Goal: Task Accomplishment & Management: Manage account settings

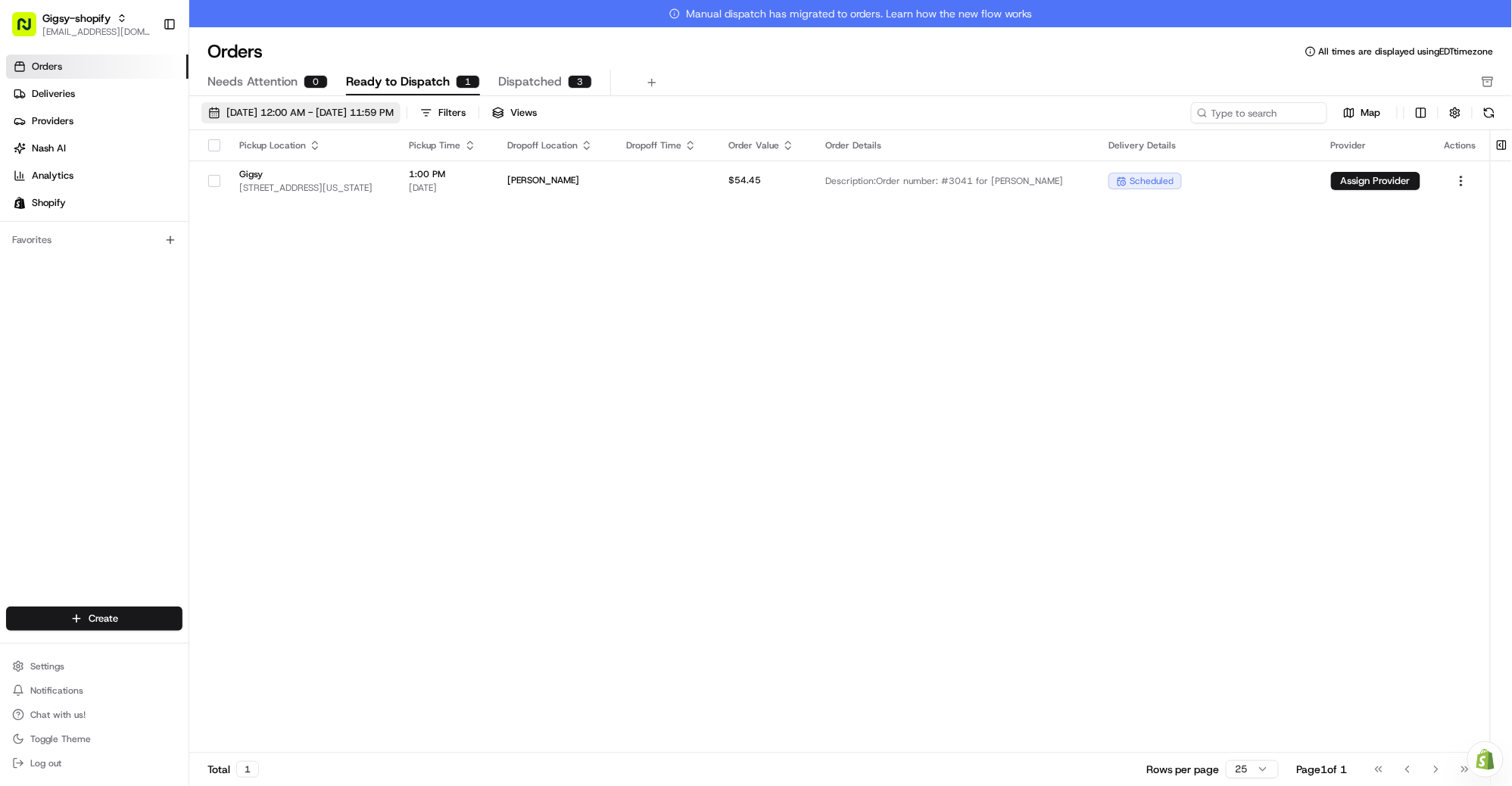
click at [282, 112] on span "08/15/2025 12:00 AM - 08/15/2025 11:59 PM" at bounding box center [310, 112] width 167 height 13
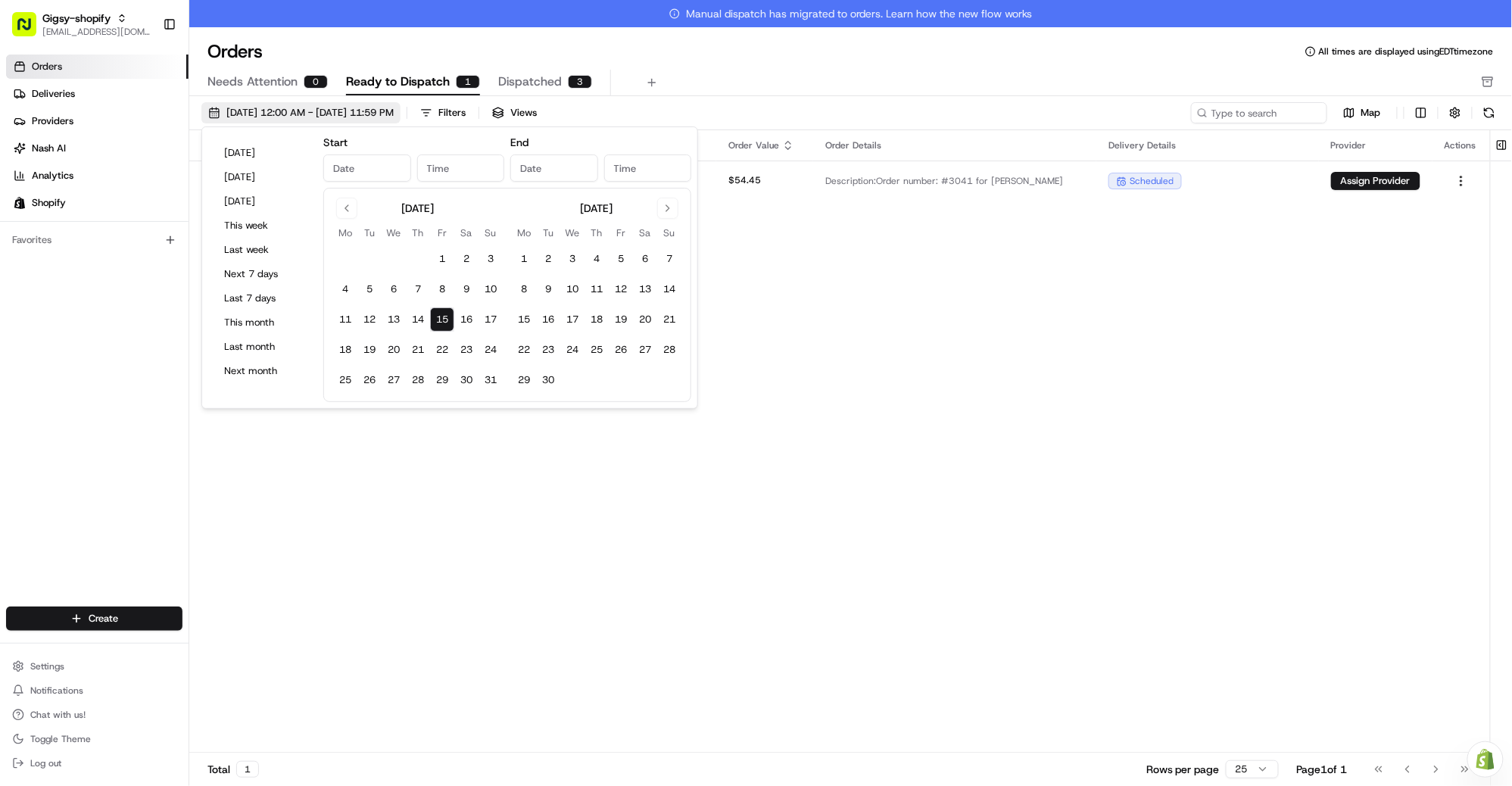
type input "Aug 15, 2025"
type input "12:00 AM"
type input "Aug 15, 2025"
type input "11:59 PM"
click at [437, 315] on button "15" at bounding box center [442, 319] width 25 height 25
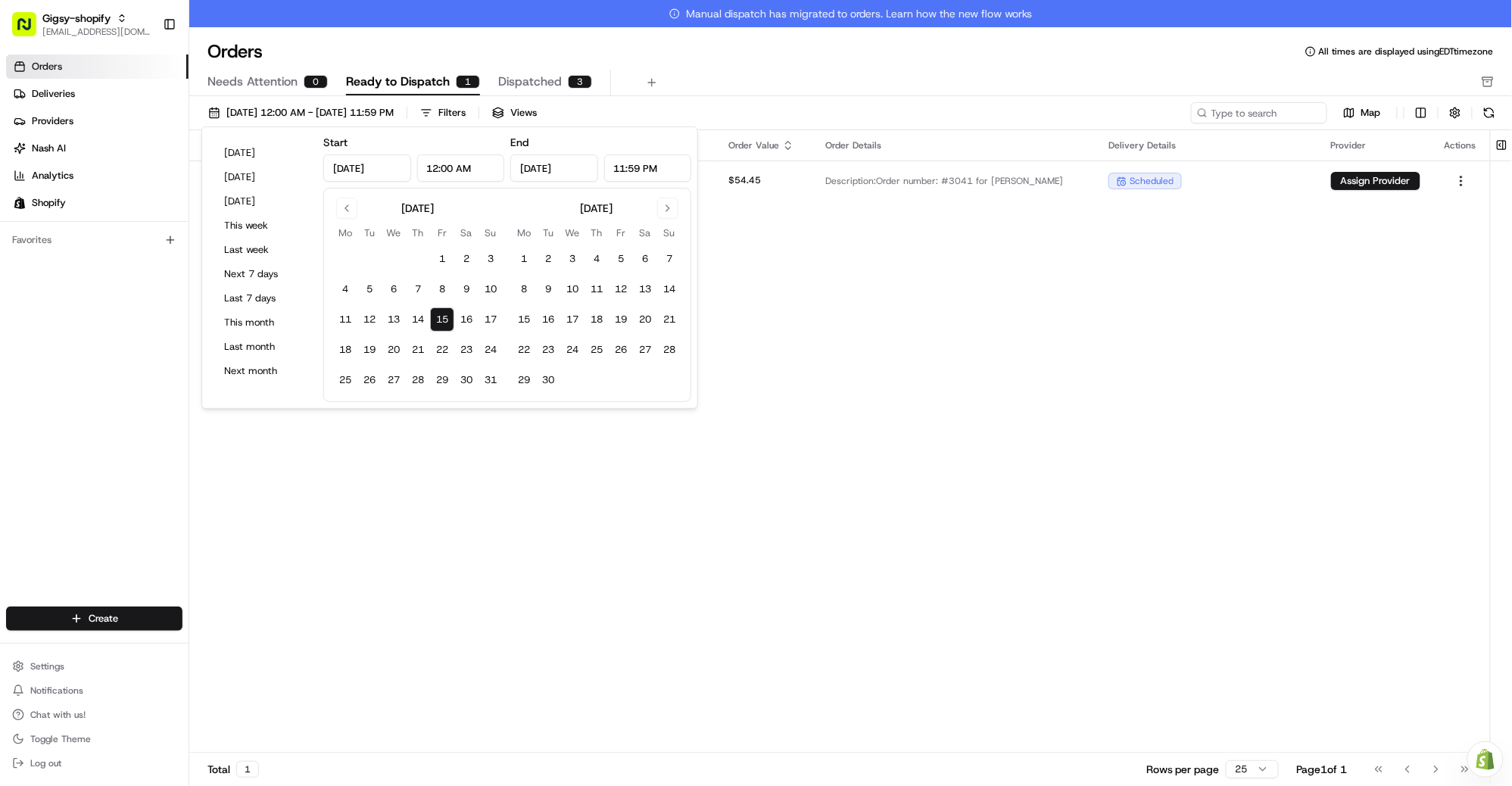
click at [444, 322] on button "15" at bounding box center [442, 319] width 25 height 25
click at [808, 311] on div "Pickup Location Pickup Time Dropoff Location Dropoff Time Order Value Order Det…" at bounding box center [839, 455] width 1301 height 650
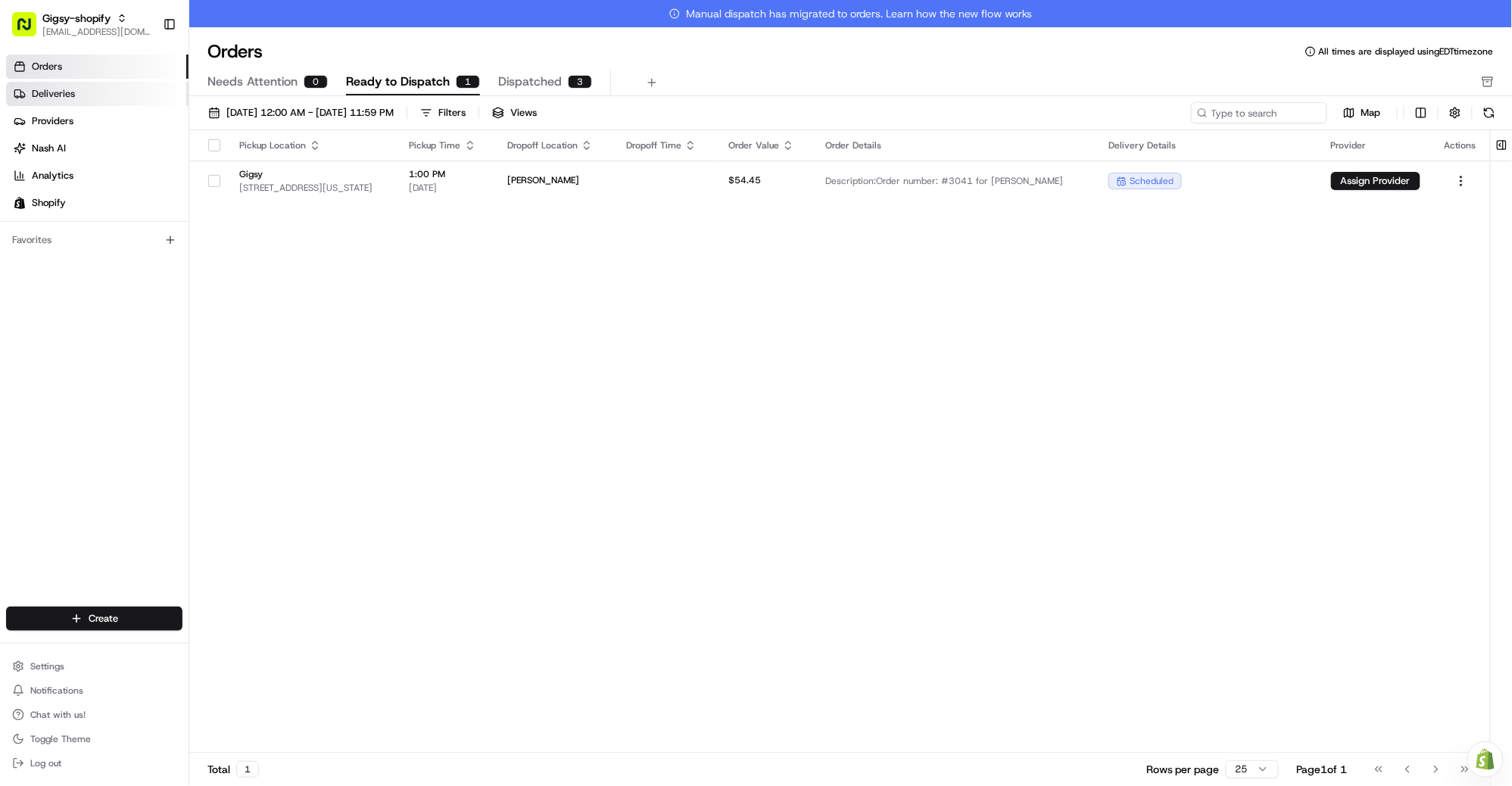
click at [70, 100] on span "Deliveries" at bounding box center [54, 94] width 43 height 13
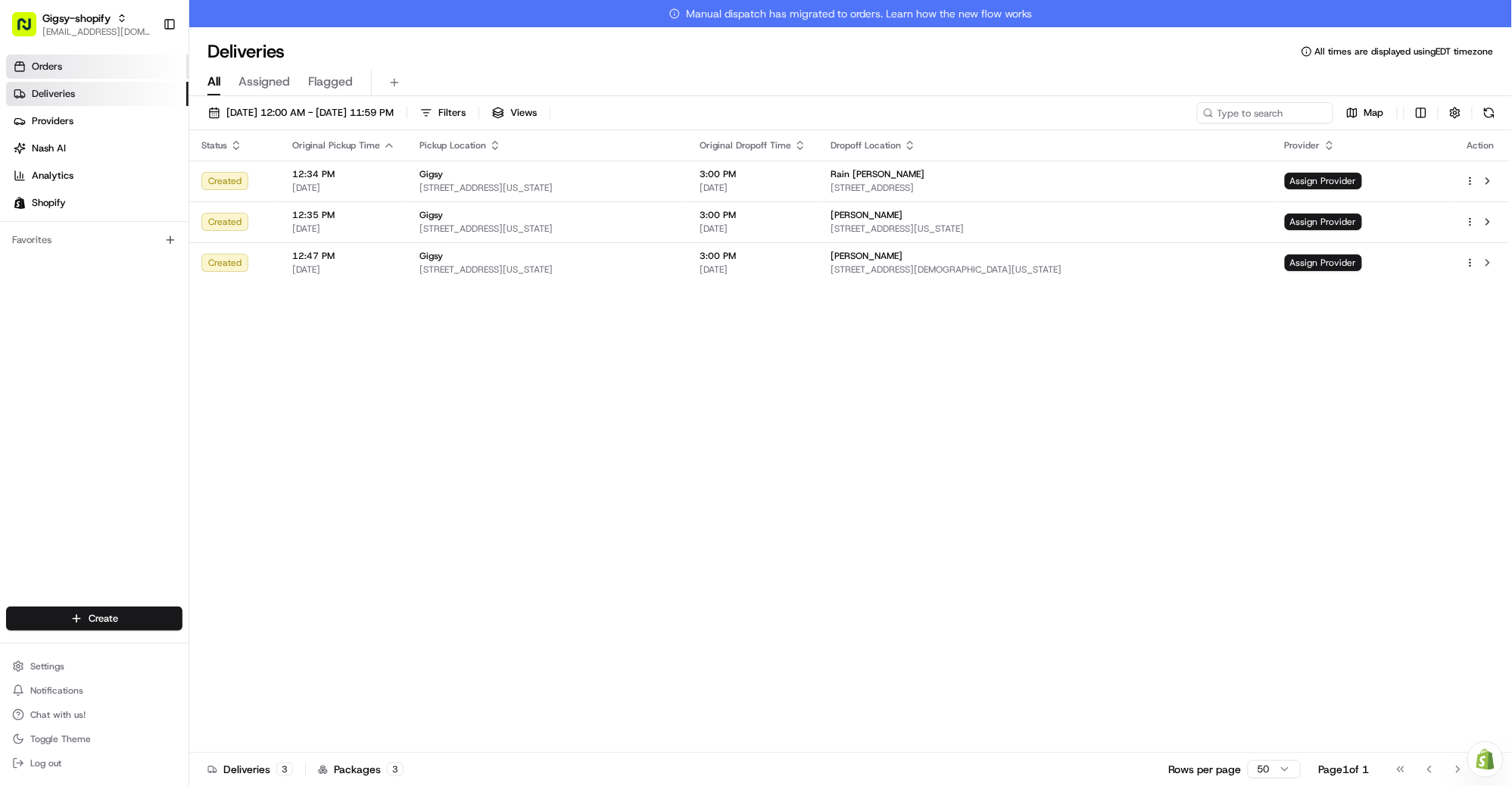
click at [154, 68] on link "Orders" at bounding box center [96, 67] width 182 height 25
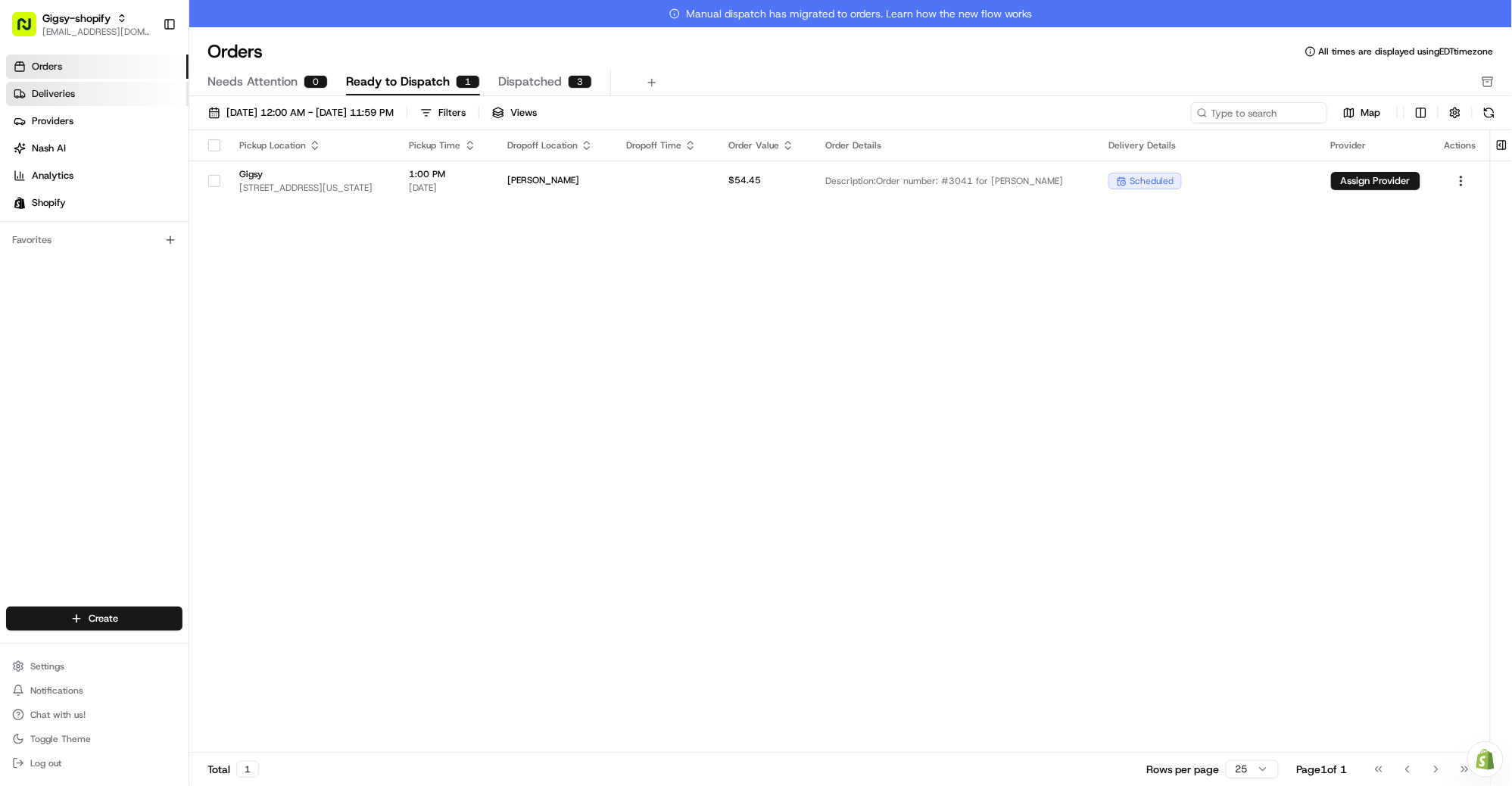
click at [68, 89] on span "Deliveries" at bounding box center [54, 94] width 43 height 13
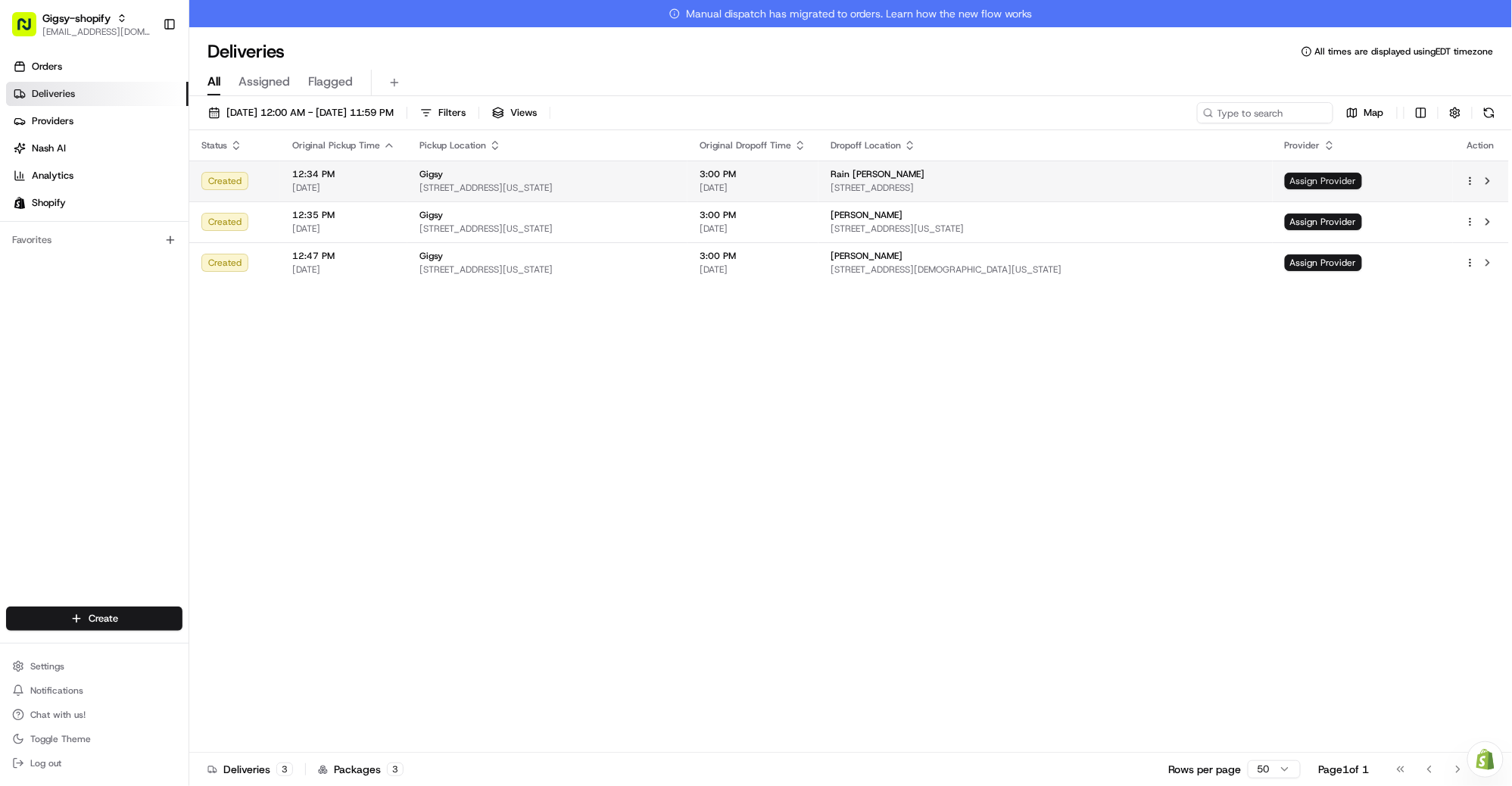
click at [1333, 184] on span "Assign Provider" at bounding box center [1324, 181] width 77 height 17
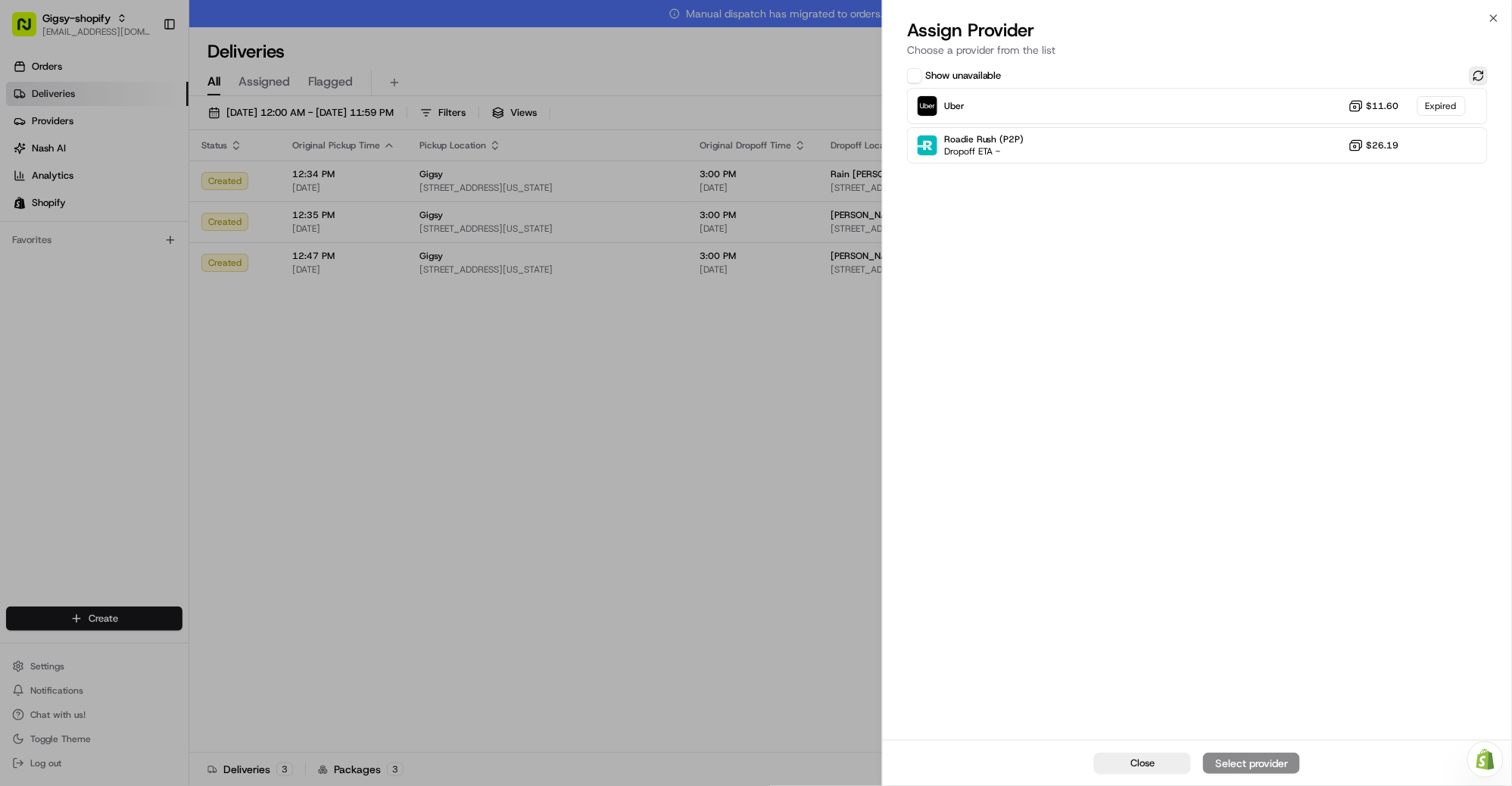
click at [1482, 69] on button at bounding box center [1479, 76] width 18 height 18
click at [1246, 98] on div "Uber Dropoff ETA 2 hours $13.49" at bounding box center [1197, 106] width 581 height 36
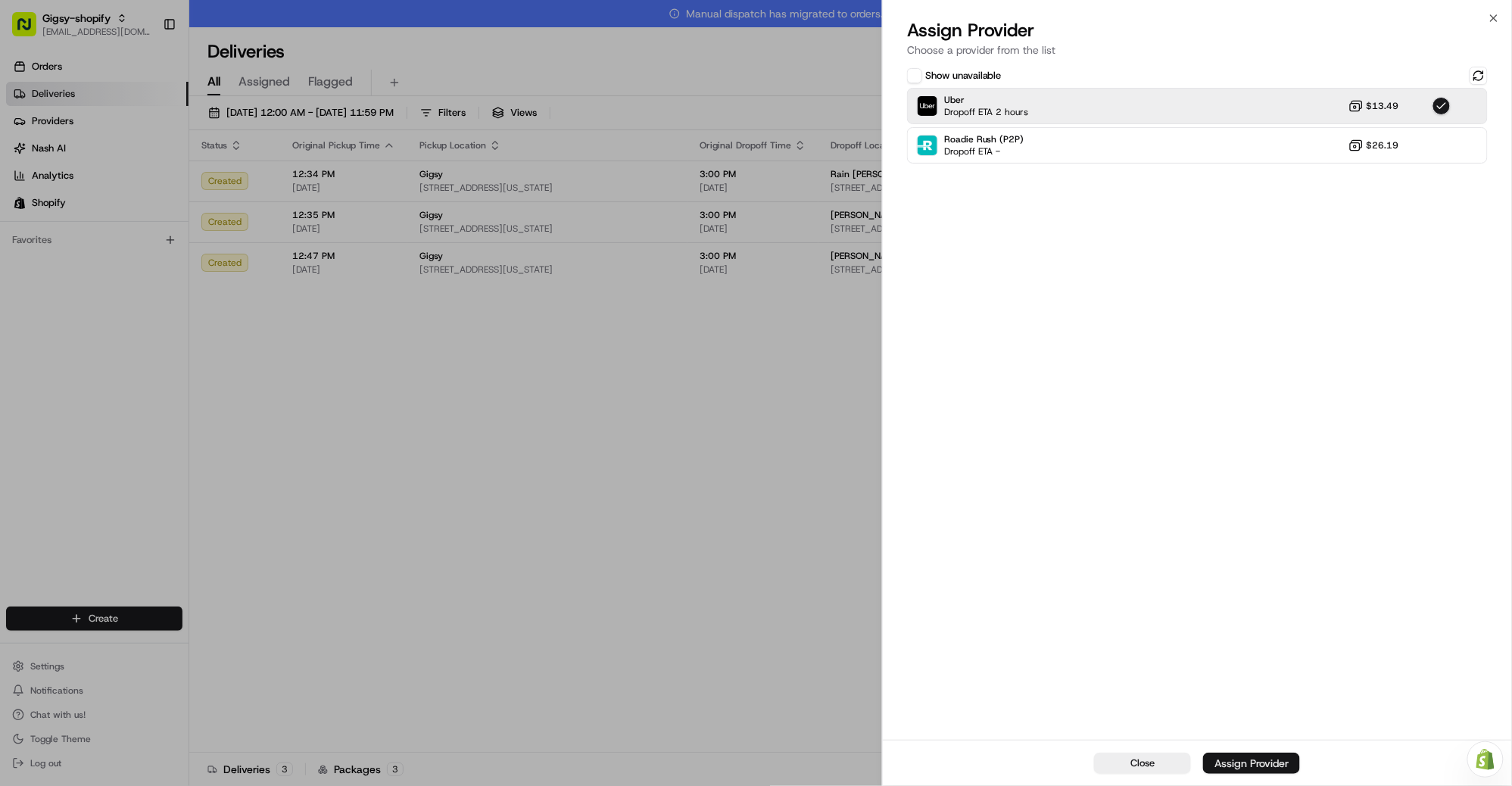
click at [1251, 760] on div "Assign Provider" at bounding box center [1251, 763] width 75 height 15
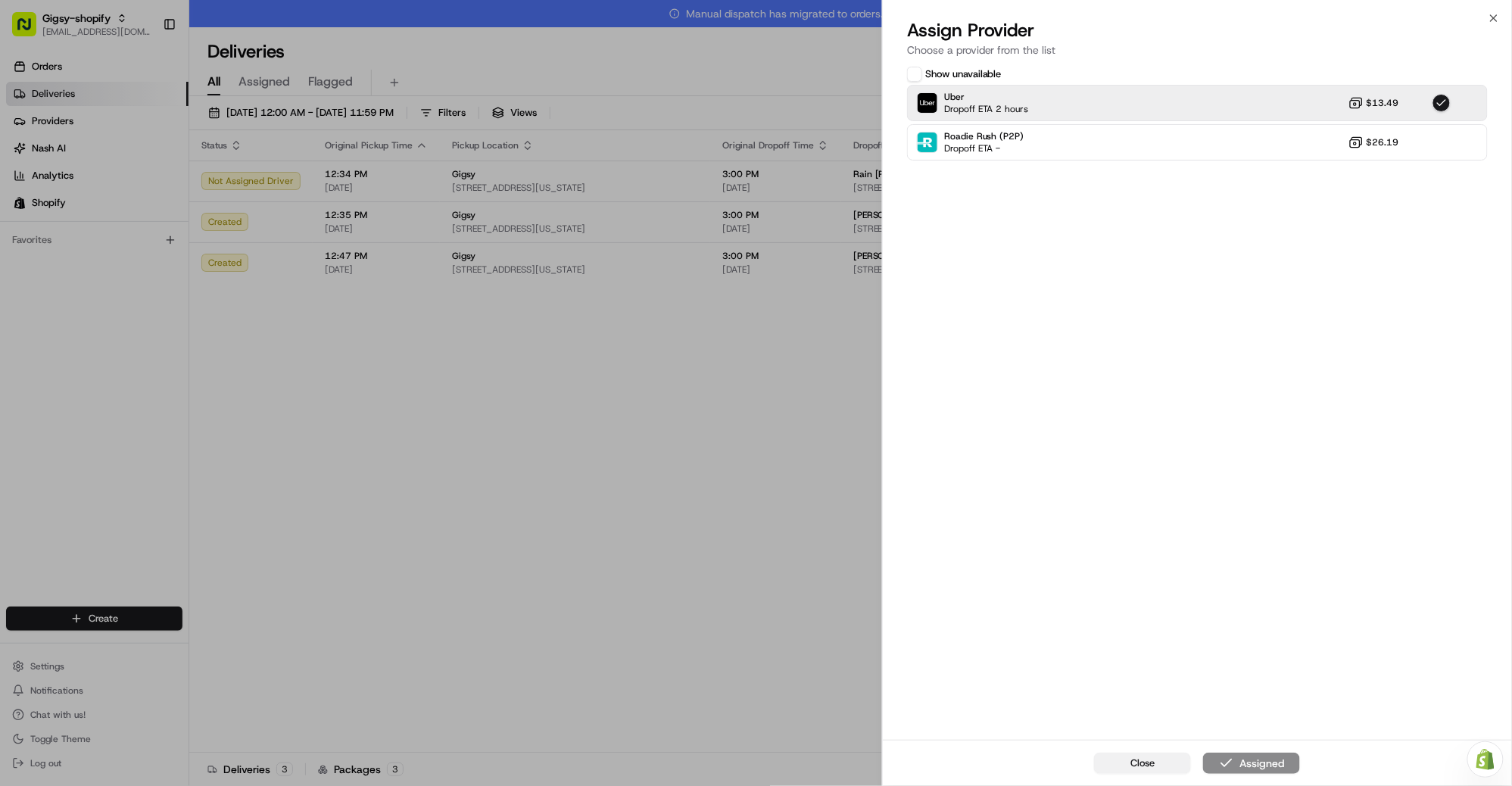
click at [1120, 764] on button "Close" at bounding box center [1143, 763] width 97 height 21
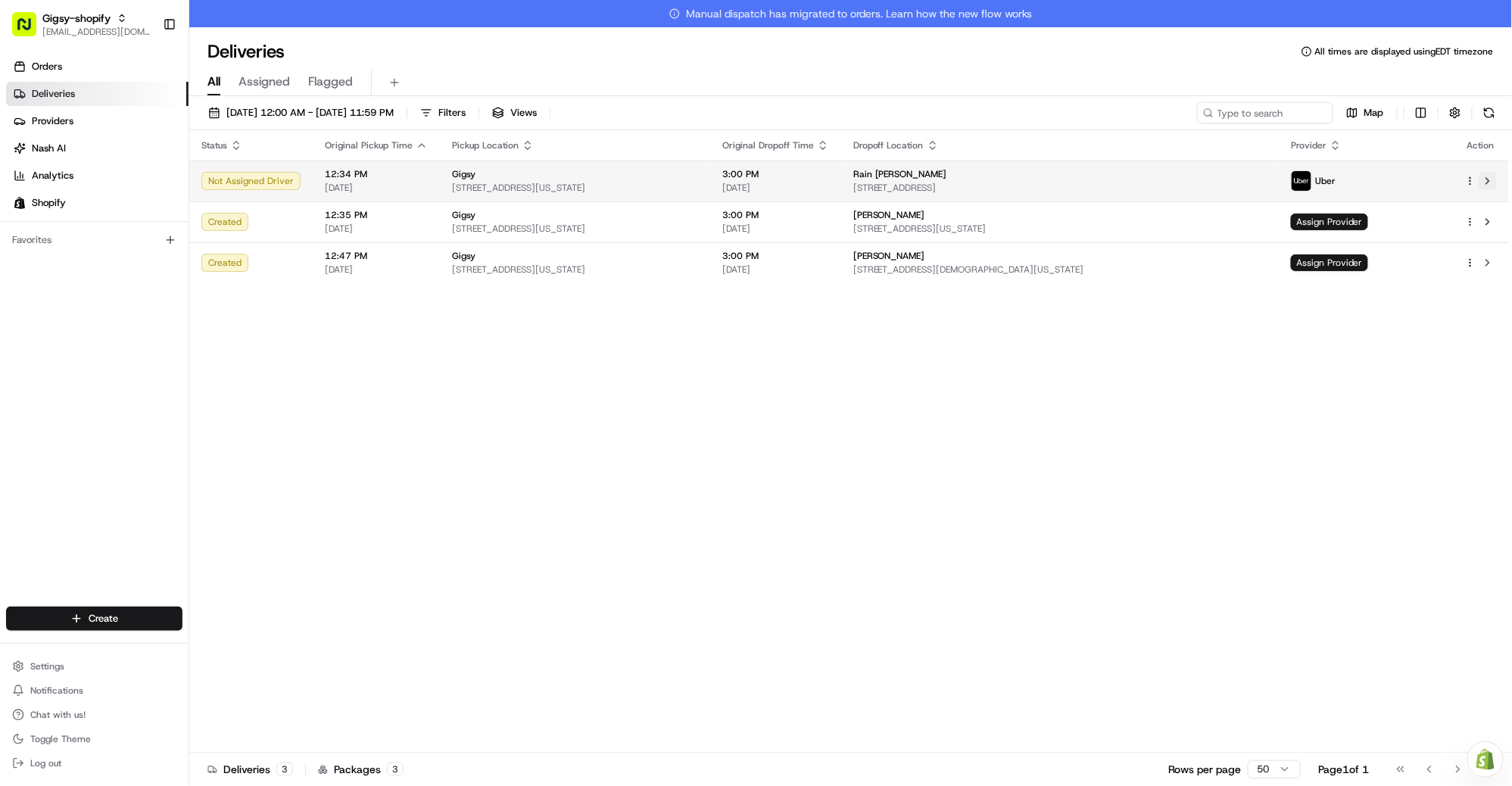
click at [1490, 179] on button at bounding box center [1487, 180] width 18 height 18
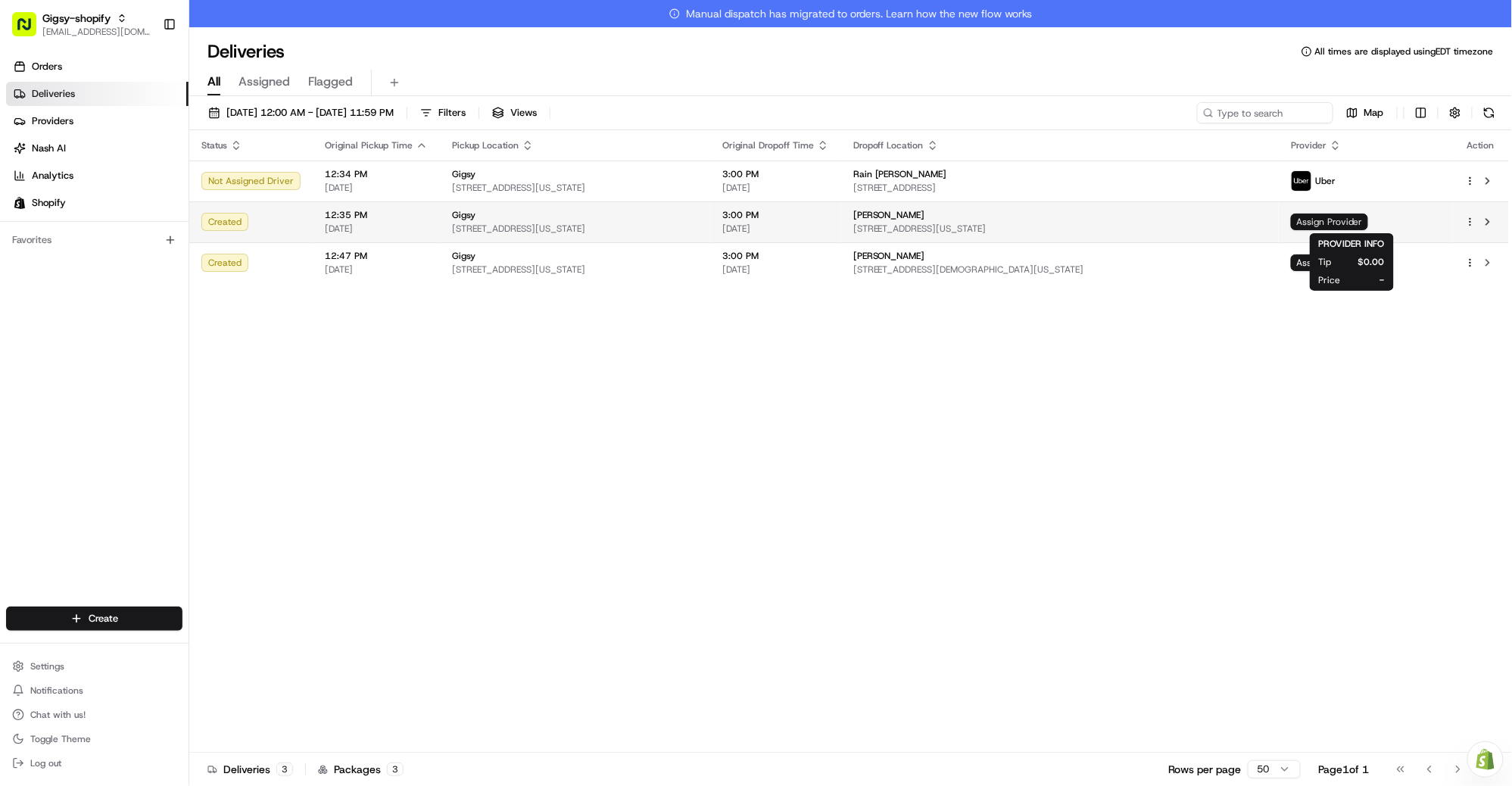
click at [1339, 219] on span "Assign Provider" at bounding box center [1330, 222] width 77 height 17
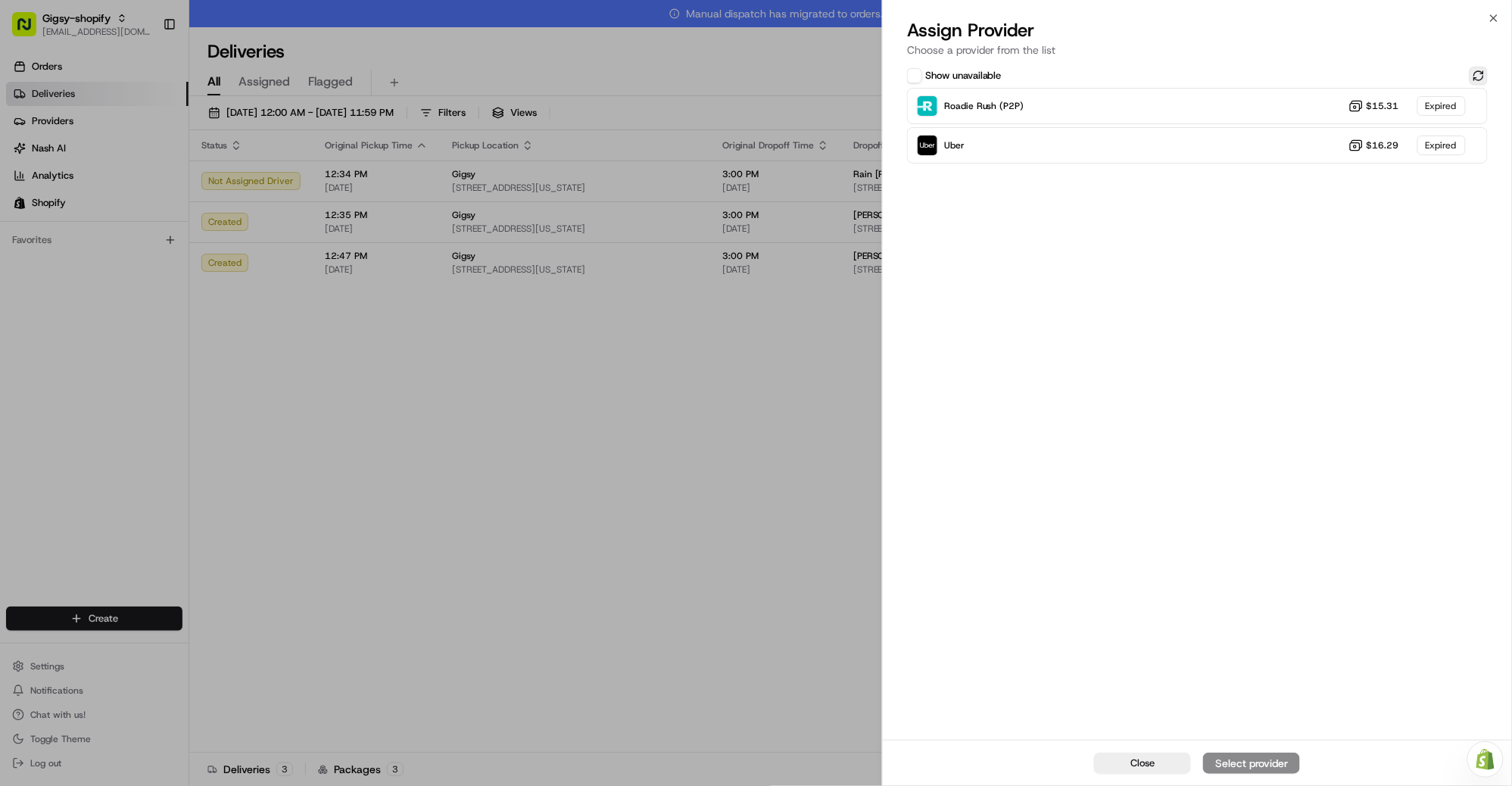
click at [1476, 75] on button at bounding box center [1479, 76] width 18 height 18
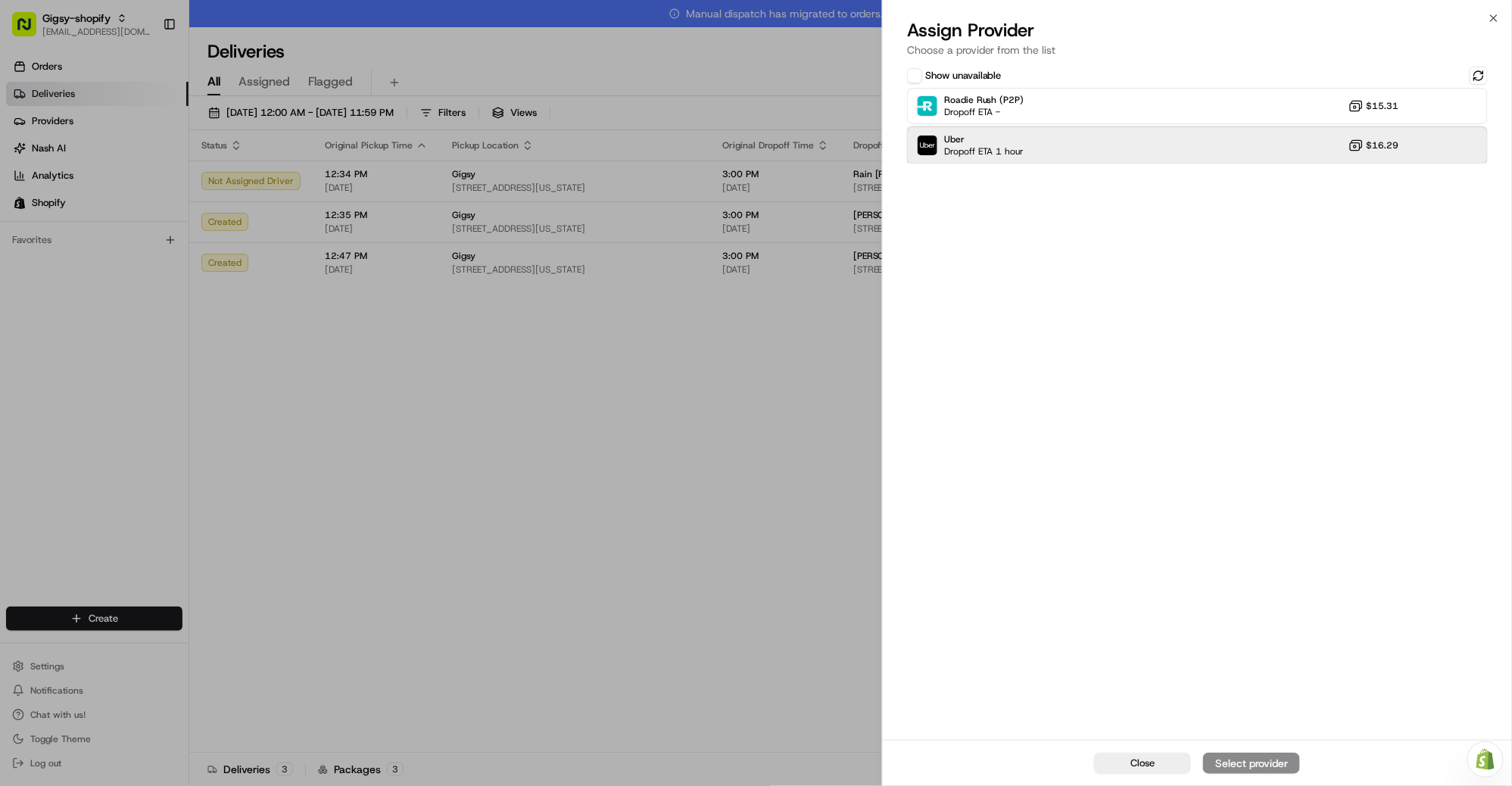
click at [1122, 137] on div "Uber Dropoff ETA 1 hour $16.29" at bounding box center [1197, 145] width 581 height 36
click at [1234, 772] on button "Assign Provider" at bounding box center [1251, 763] width 97 height 21
click at [1152, 766] on span "Close" at bounding box center [1143, 763] width 25 height 13
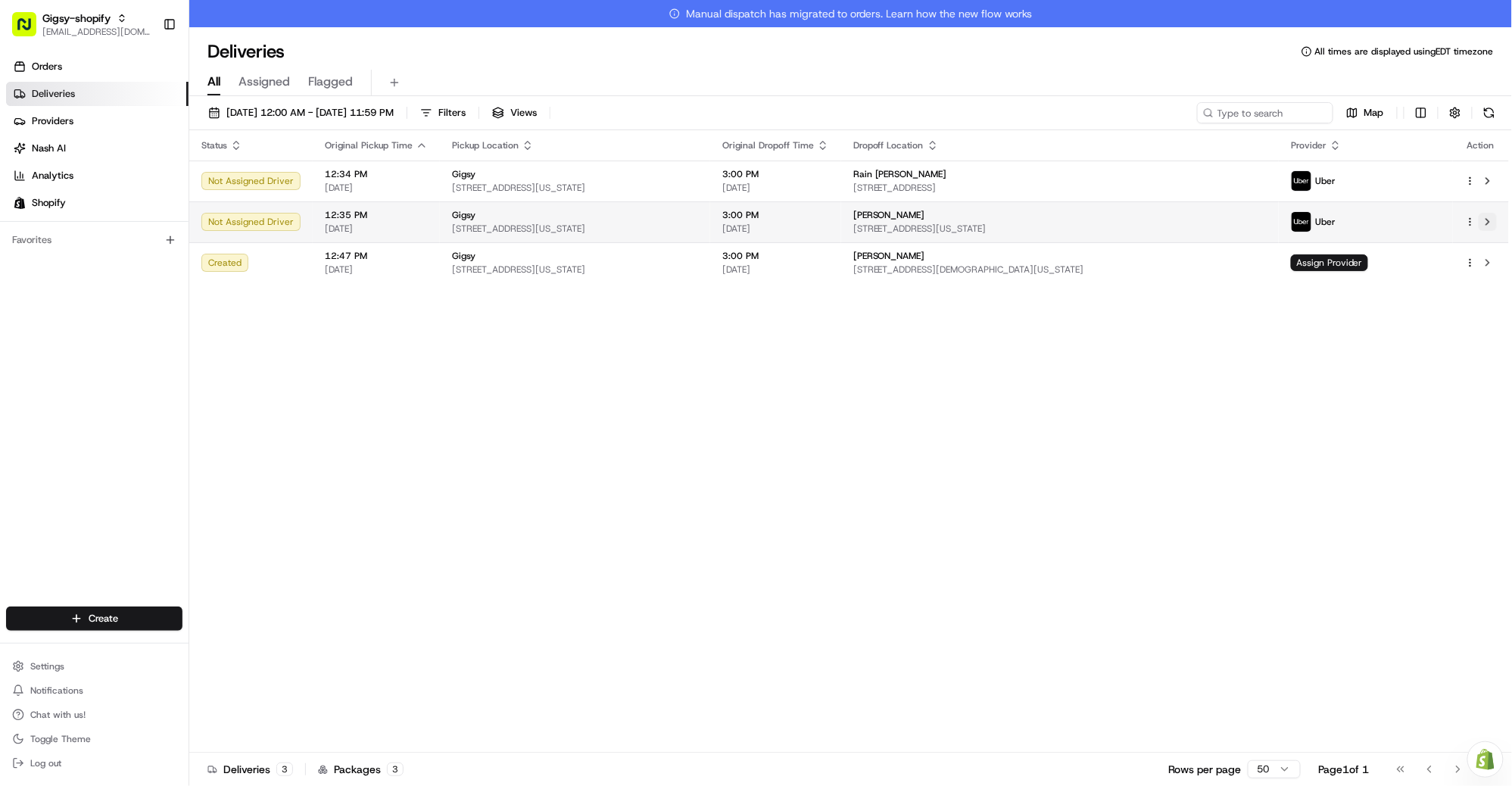
click at [1486, 220] on button at bounding box center [1487, 221] width 18 height 18
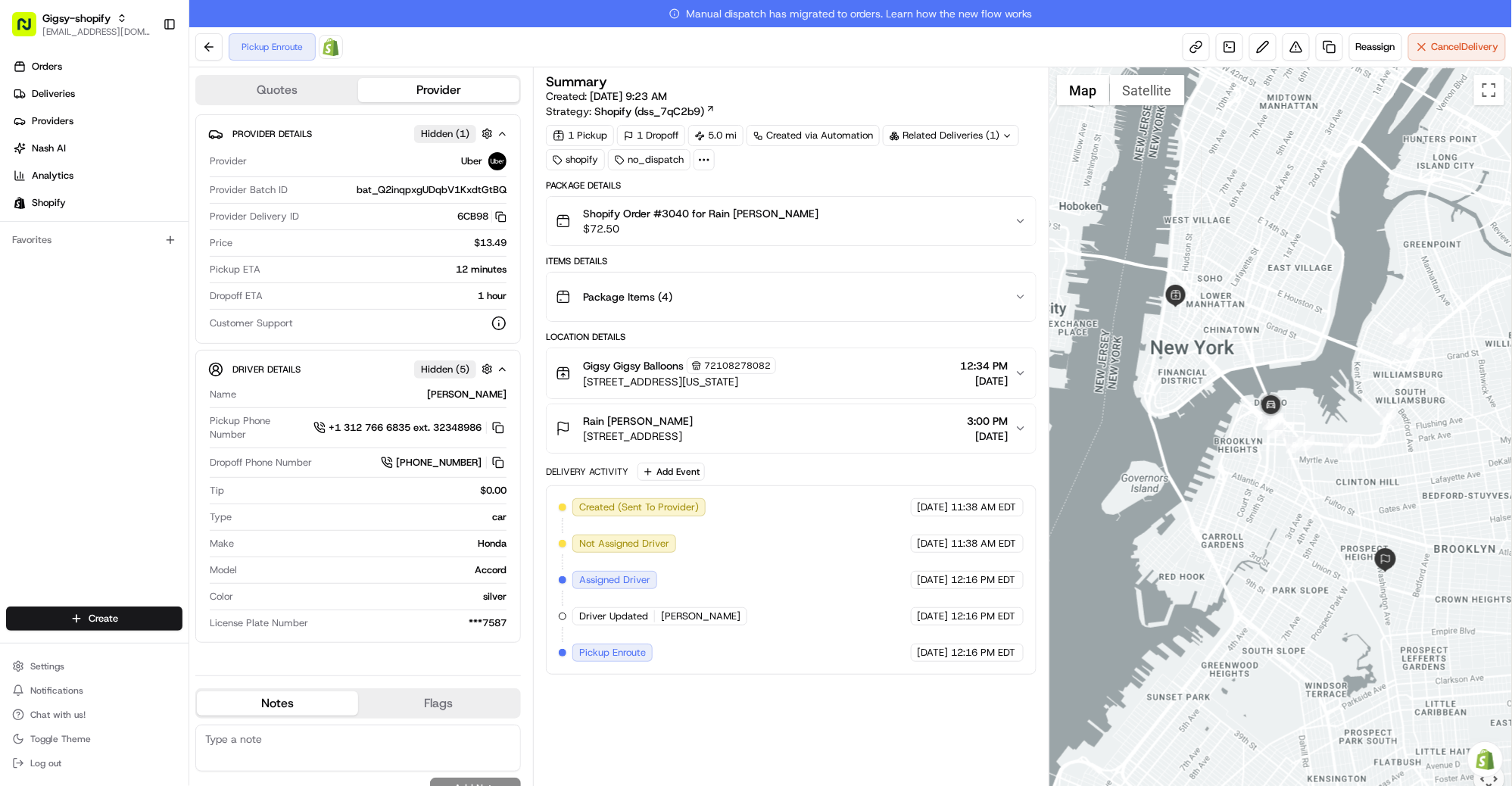
click at [380, 0] on link "Manual dispatch has migrated to orders. Learn how the new flow works" at bounding box center [850, 13] width 1323 height 27
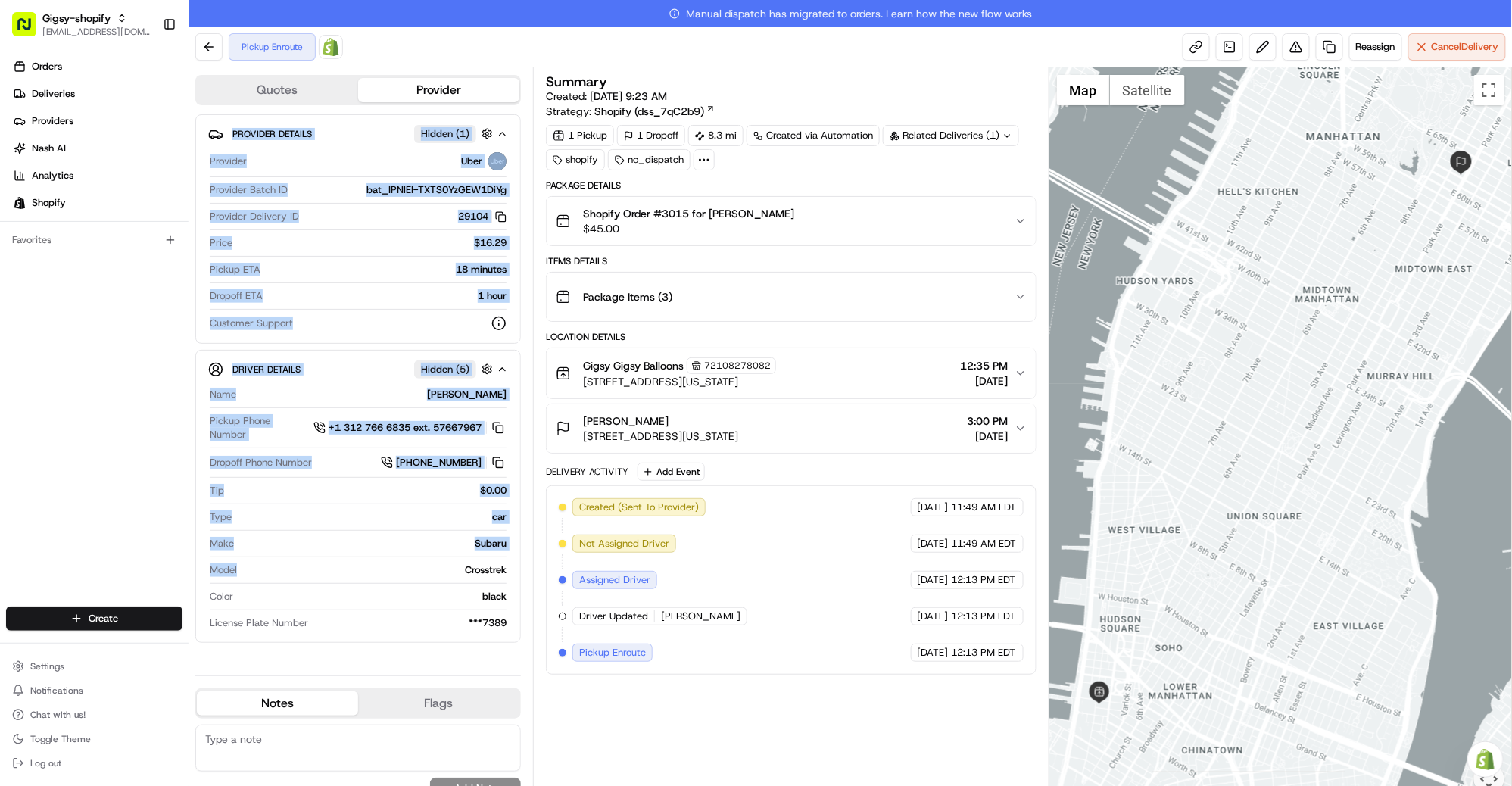
drag, startPoint x: 463, startPoint y: 566, endPoint x: 519, endPoint y: 569, distance: 56.1
click at [521, 570] on div "Driver Details Hidden ( 5 ) Name Wonkoo L. Pickup Phone Number +1 312 766 6835 …" at bounding box center [358, 496] width 326 height 293
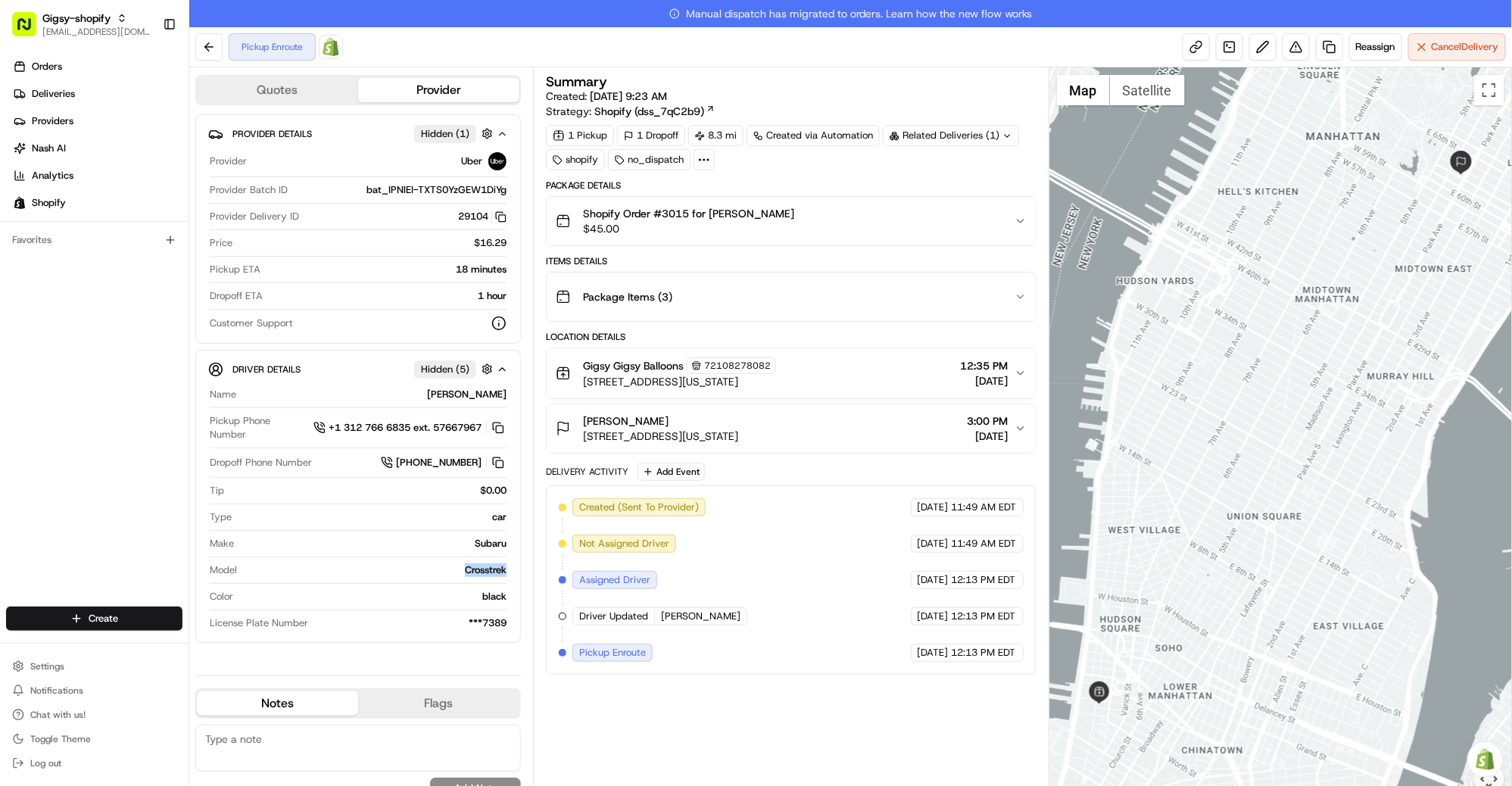
click at [519, 569] on div "Driver Details Hidden ( 5 ) Name Wonkoo L. Pickup Phone Number +1 312 766 6835 …" at bounding box center [358, 496] width 326 height 293
drag, startPoint x: 506, startPoint y: 571, endPoint x: 463, endPoint y: 571, distance: 43.0
click at [463, 571] on div "Crosstrek" at bounding box center [374, 570] width 264 height 13
copy div "Crosstrek"
click at [487, 654] on div "Provider Details Hidden ( 1 ) Provider Uber Provider Batch ID bat_IPNlEI-TXTS0Y…" at bounding box center [358, 388] width 326 height 549
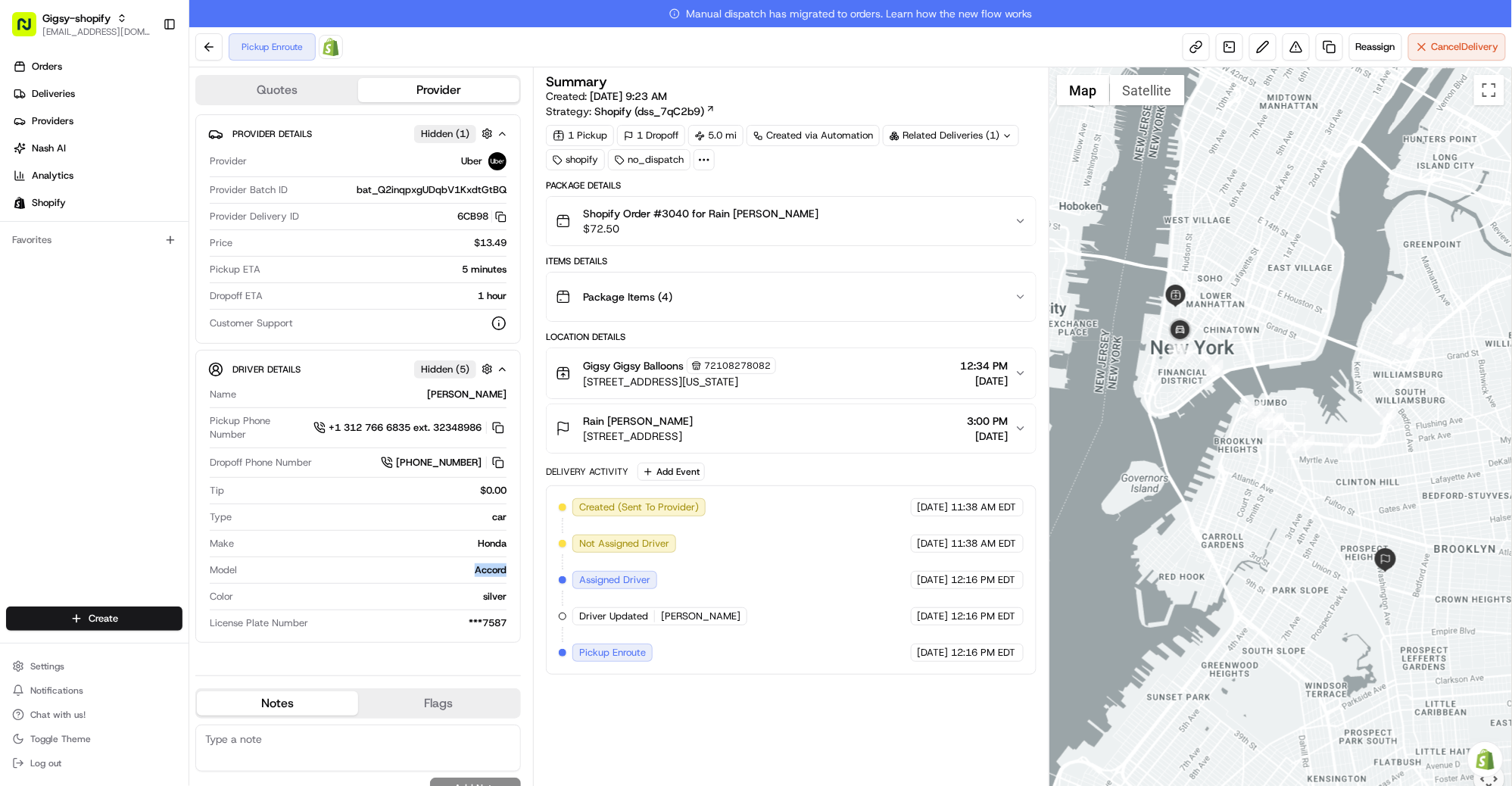
click at [471, 567] on div "Accord" at bounding box center [374, 570] width 264 height 13
copy div "Accord"
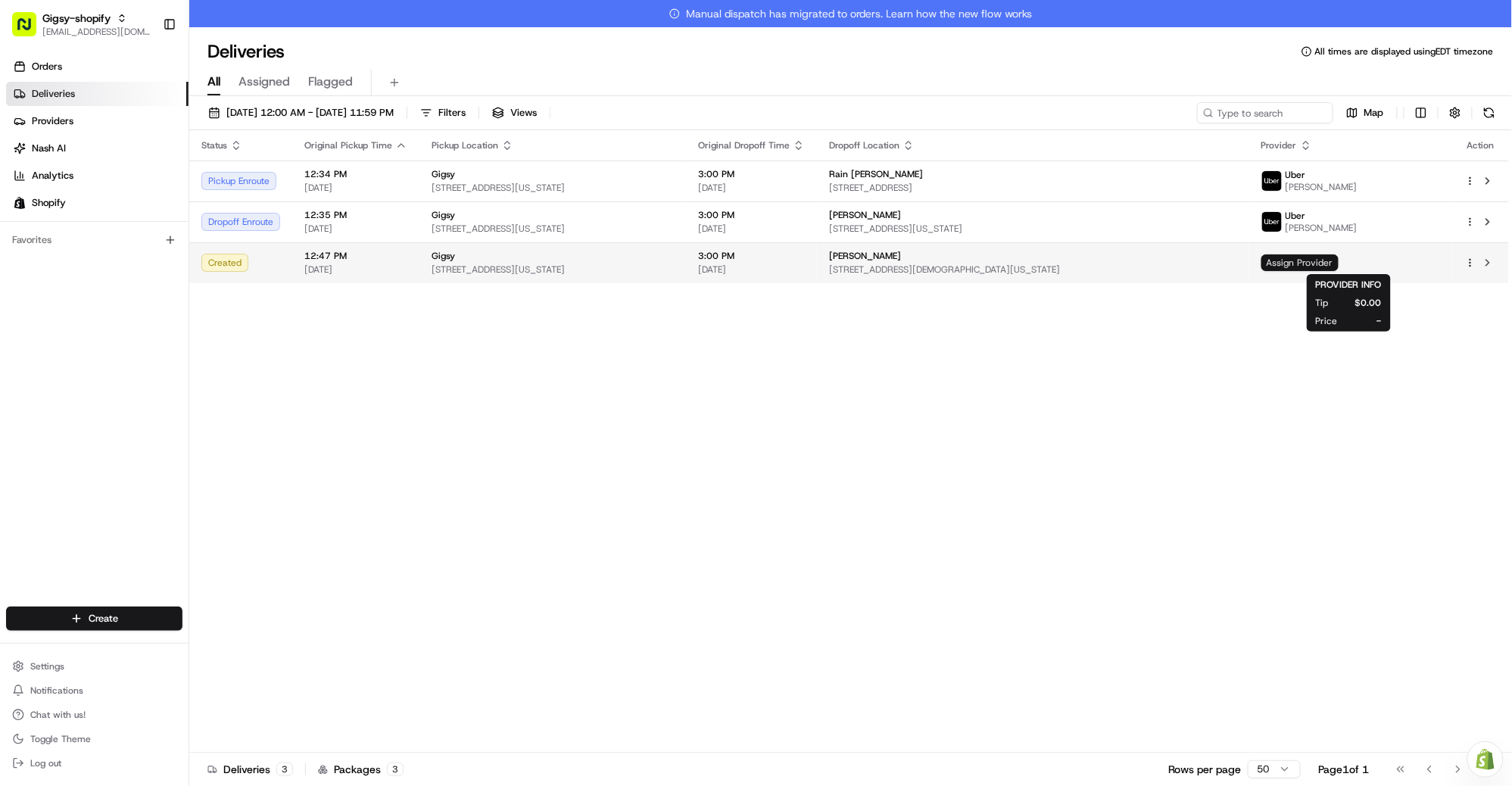
click at [1332, 269] on span "Assign Provider" at bounding box center [1300, 263] width 77 height 17
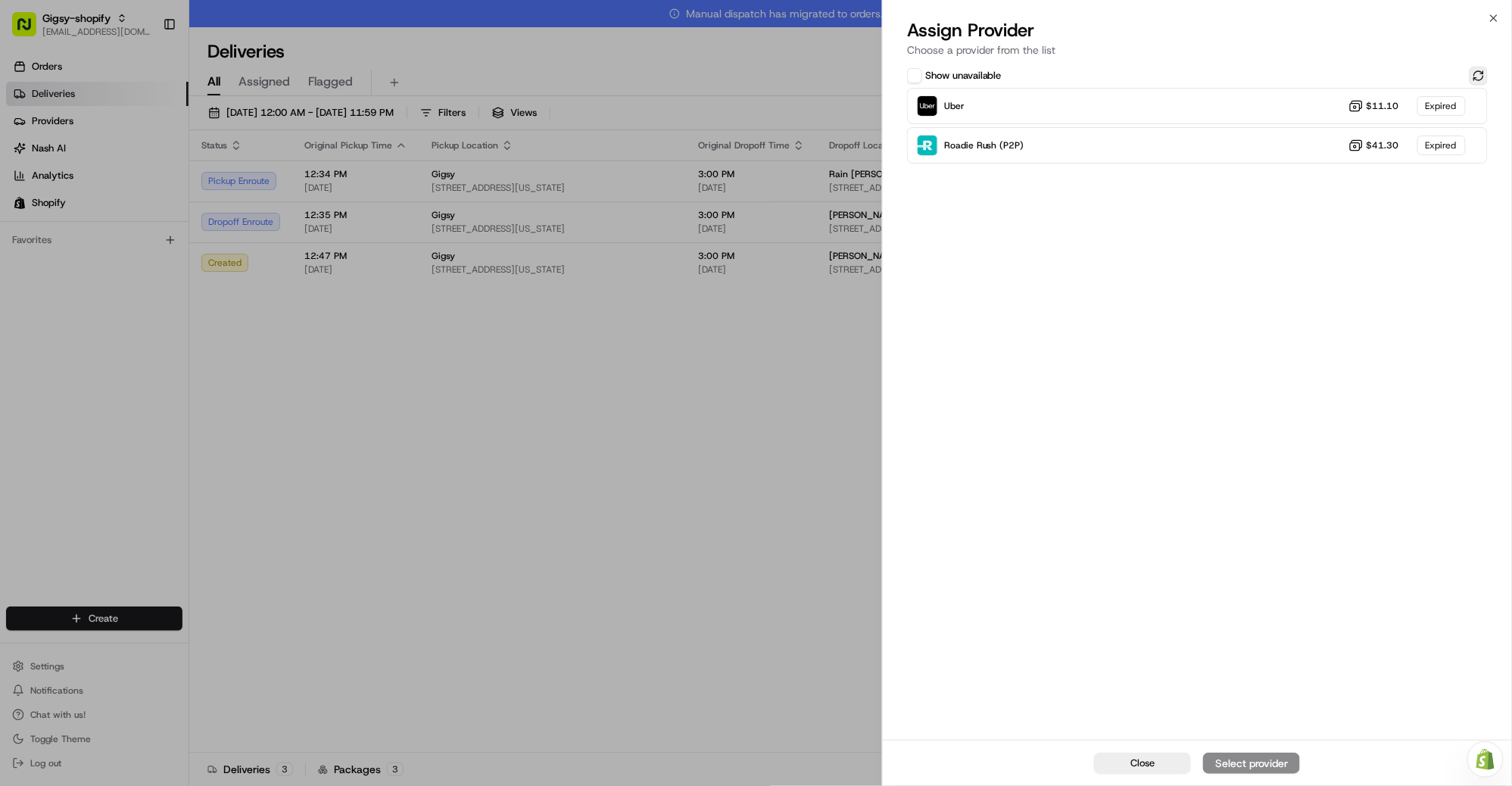
click at [1473, 75] on button at bounding box center [1479, 76] width 18 height 18
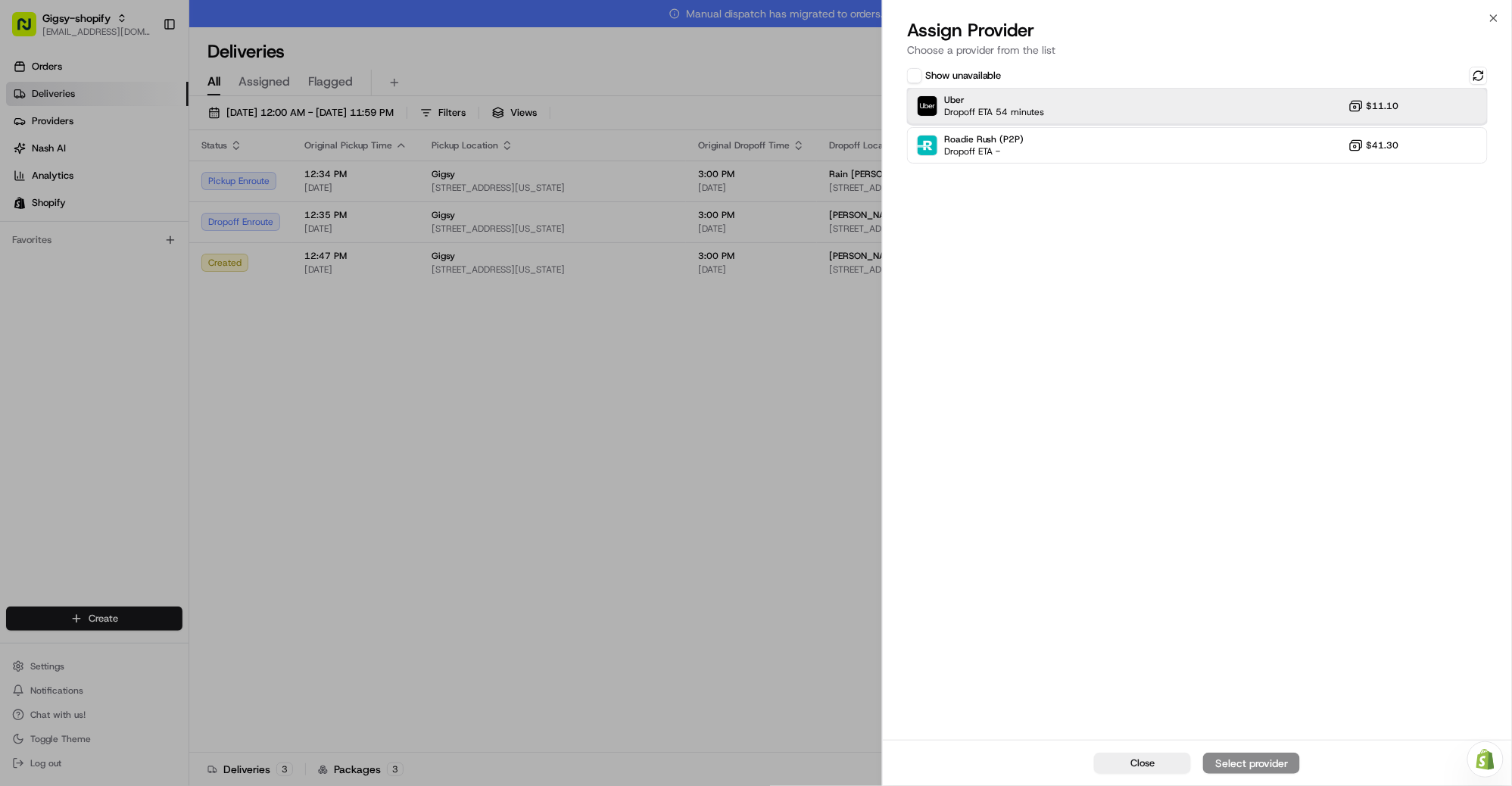
click at [1135, 112] on div "Uber Dropoff ETA 54 minutes $11.10" at bounding box center [1197, 106] width 581 height 36
click at [1251, 762] on div "Assign Provider" at bounding box center [1251, 763] width 75 height 15
click at [1135, 762] on span "Close" at bounding box center [1143, 763] width 25 height 13
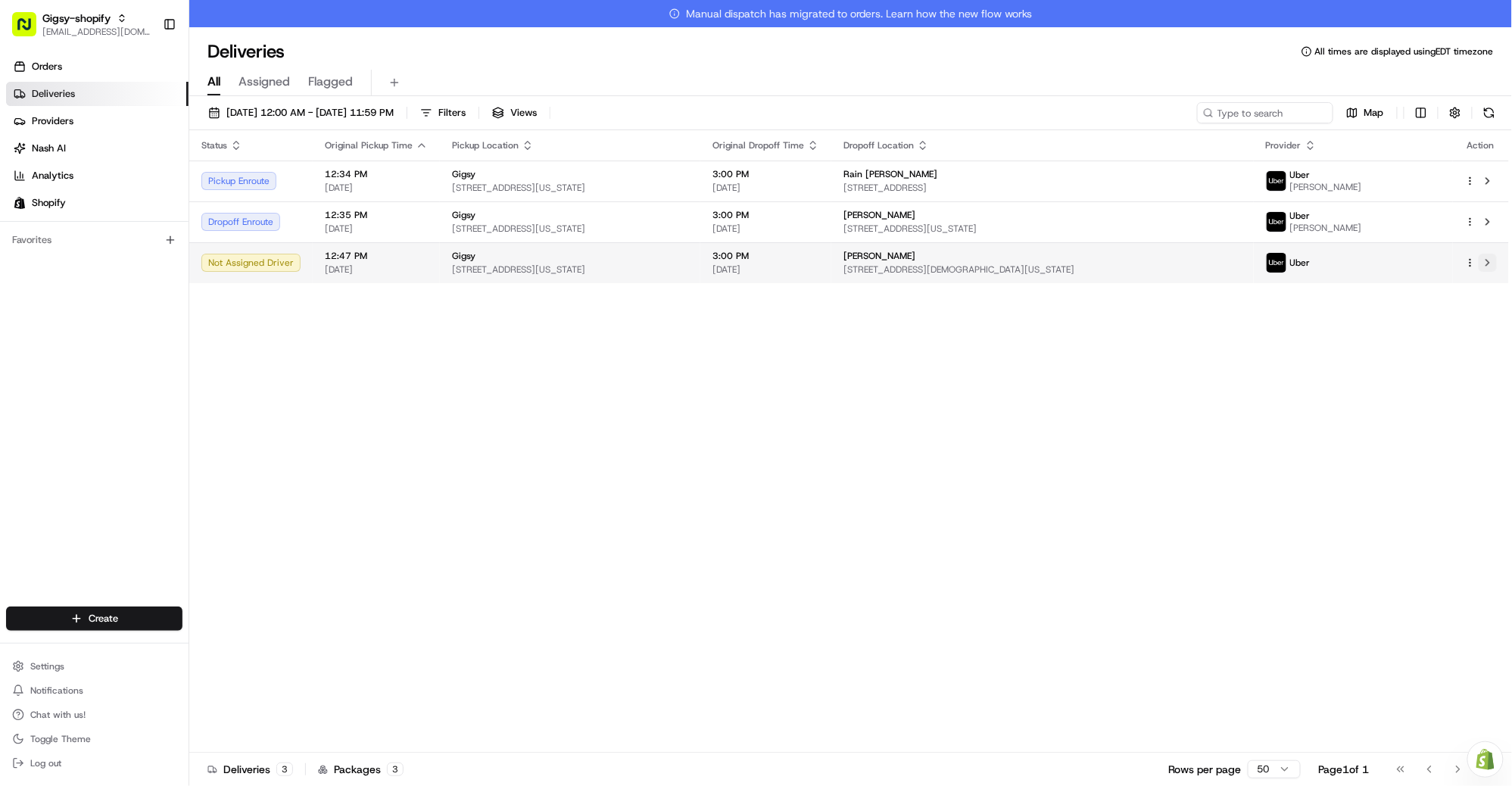
click at [1493, 261] on button at bounding box center [1487, 262] width 18 height 18
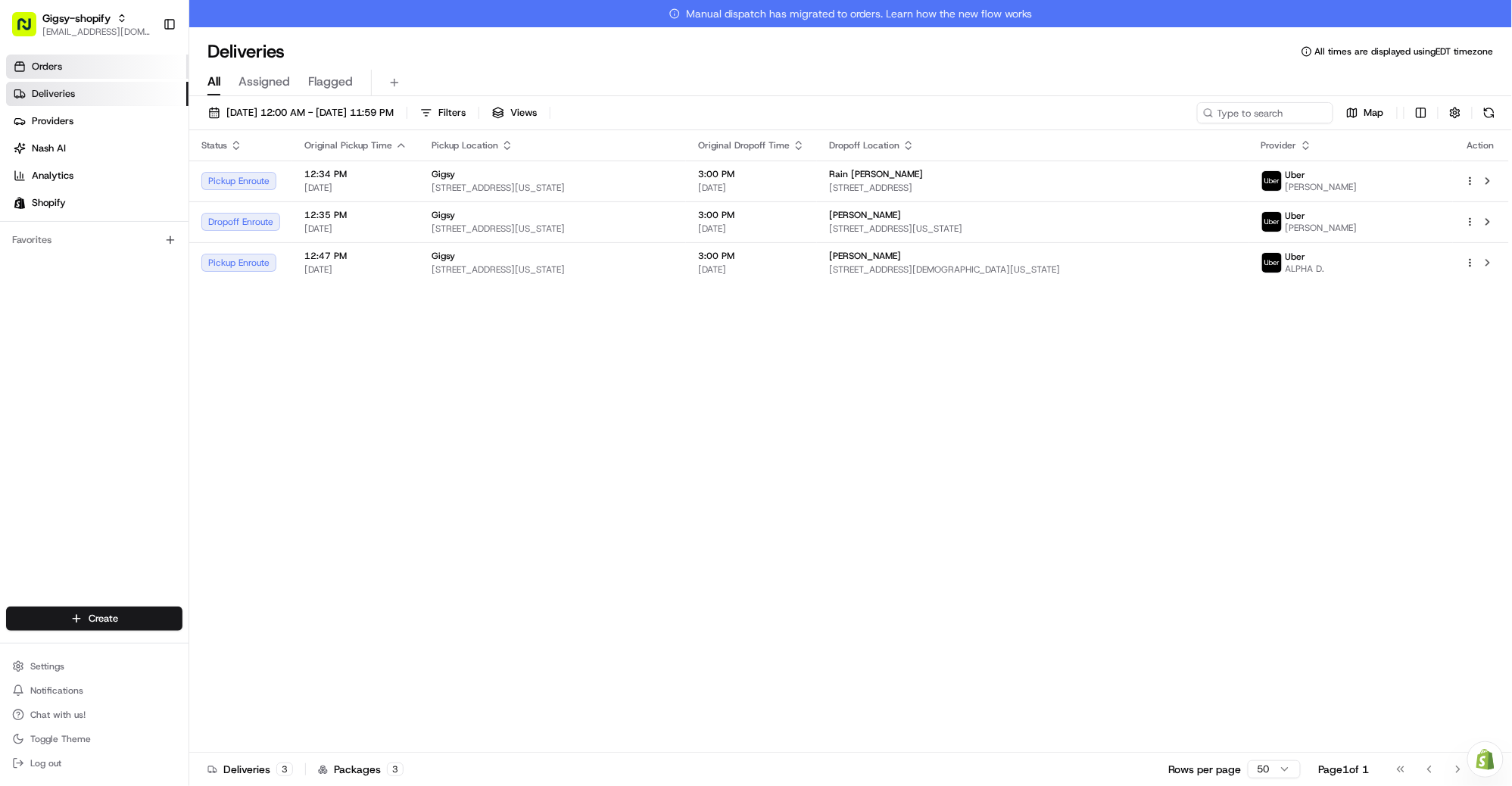
click at [78, 63] on link "Orders" at bounding box center [96, 67] width 182 height 25
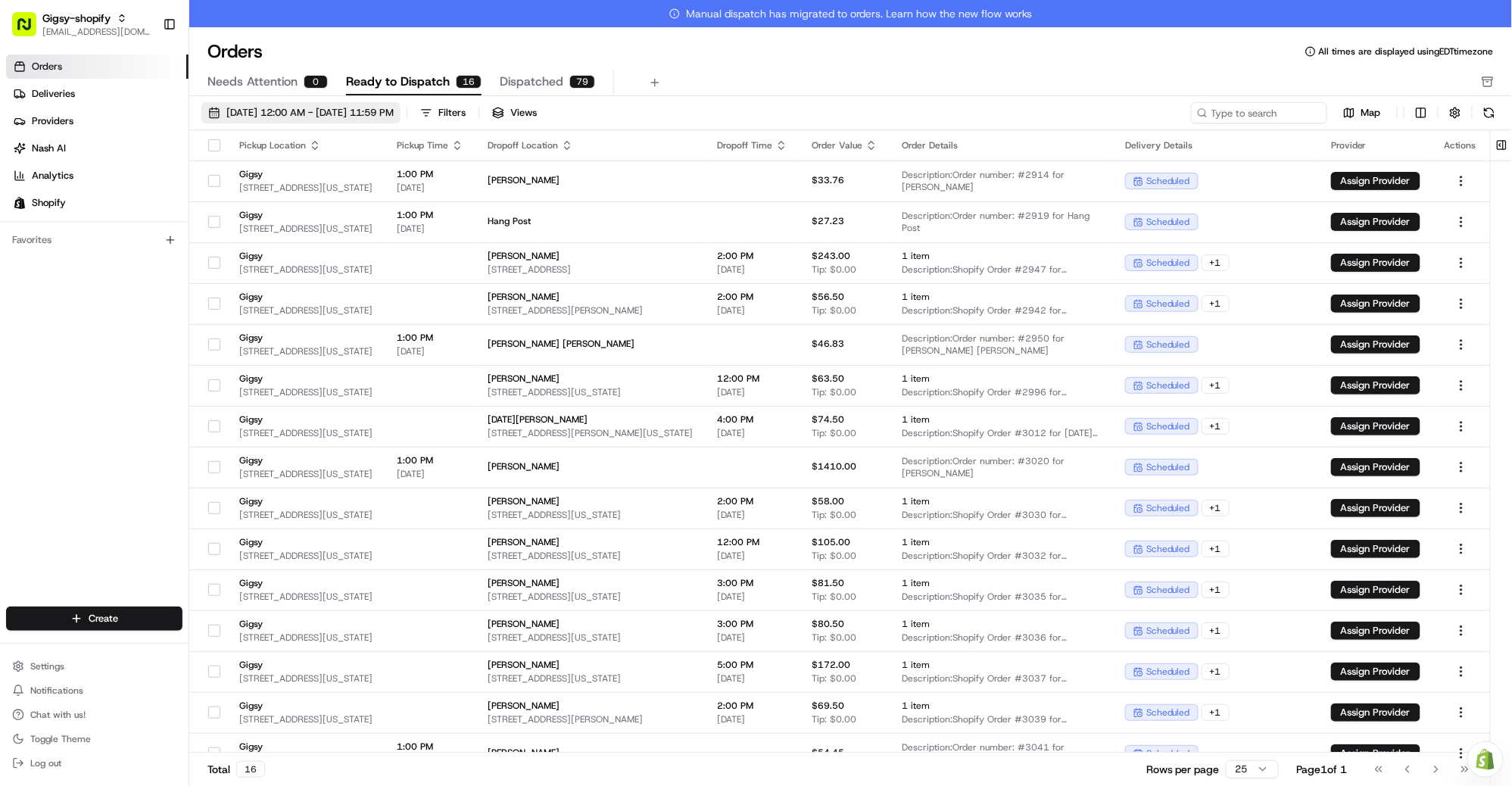
click at [318, 112] on span "08/01/2025 12:00 AM - 08/31/2025 11:59 PM" at bounding box center [310, 112] width 167 height 13
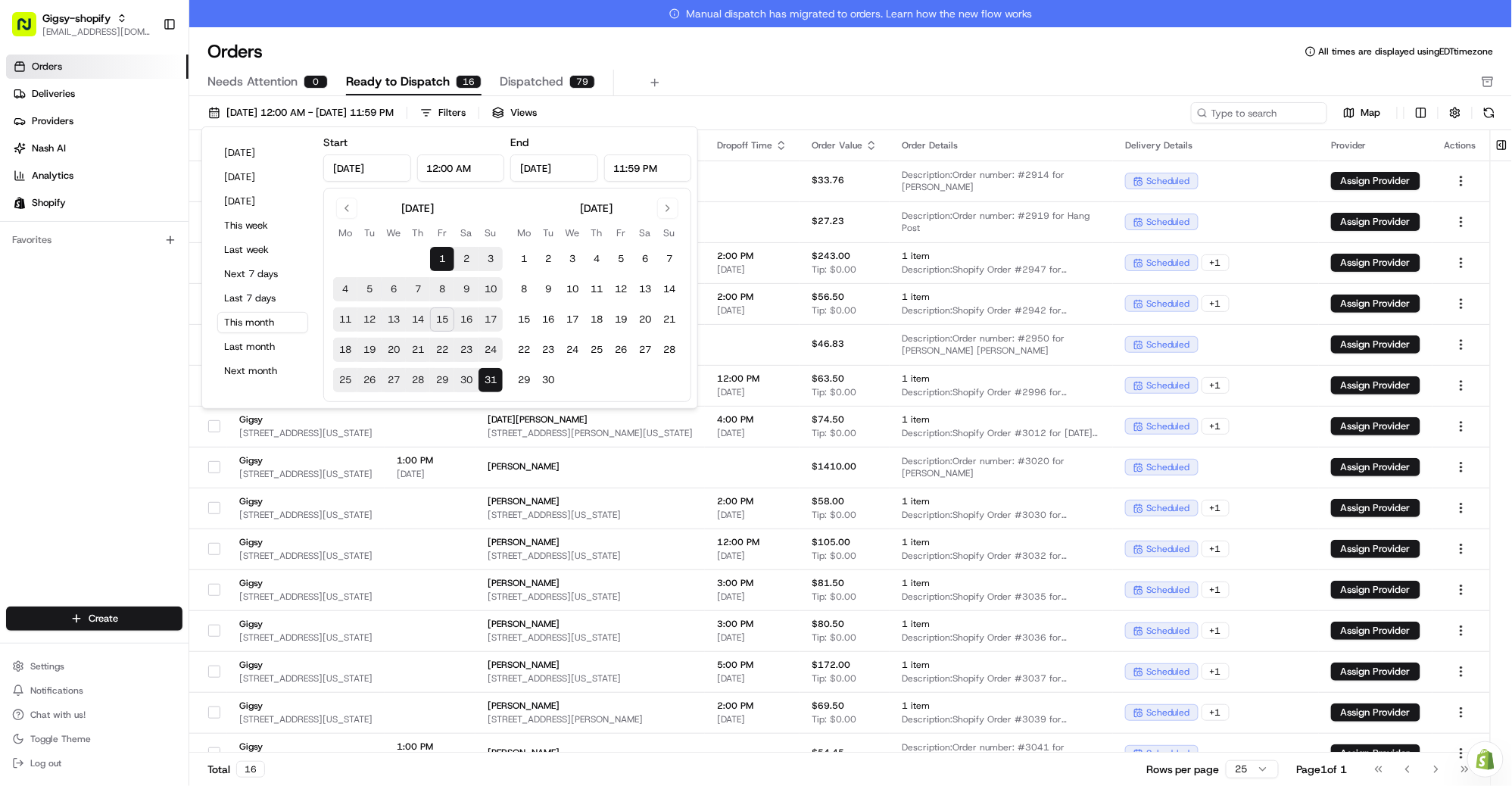
click at [448, 319] on button "15" at bounding box center [442, 319] width 25 height 25
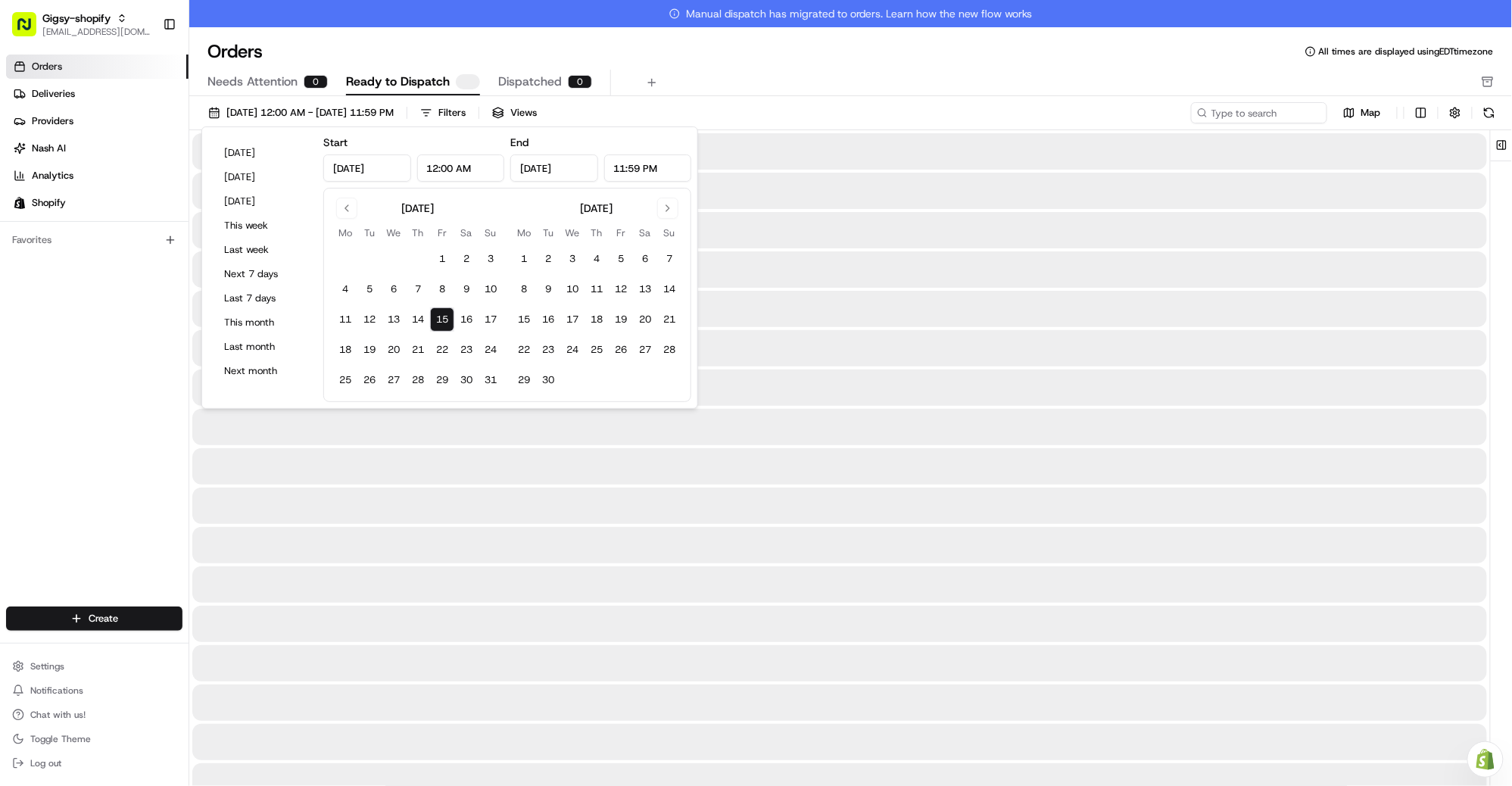
type input "Aug 15, 2025"
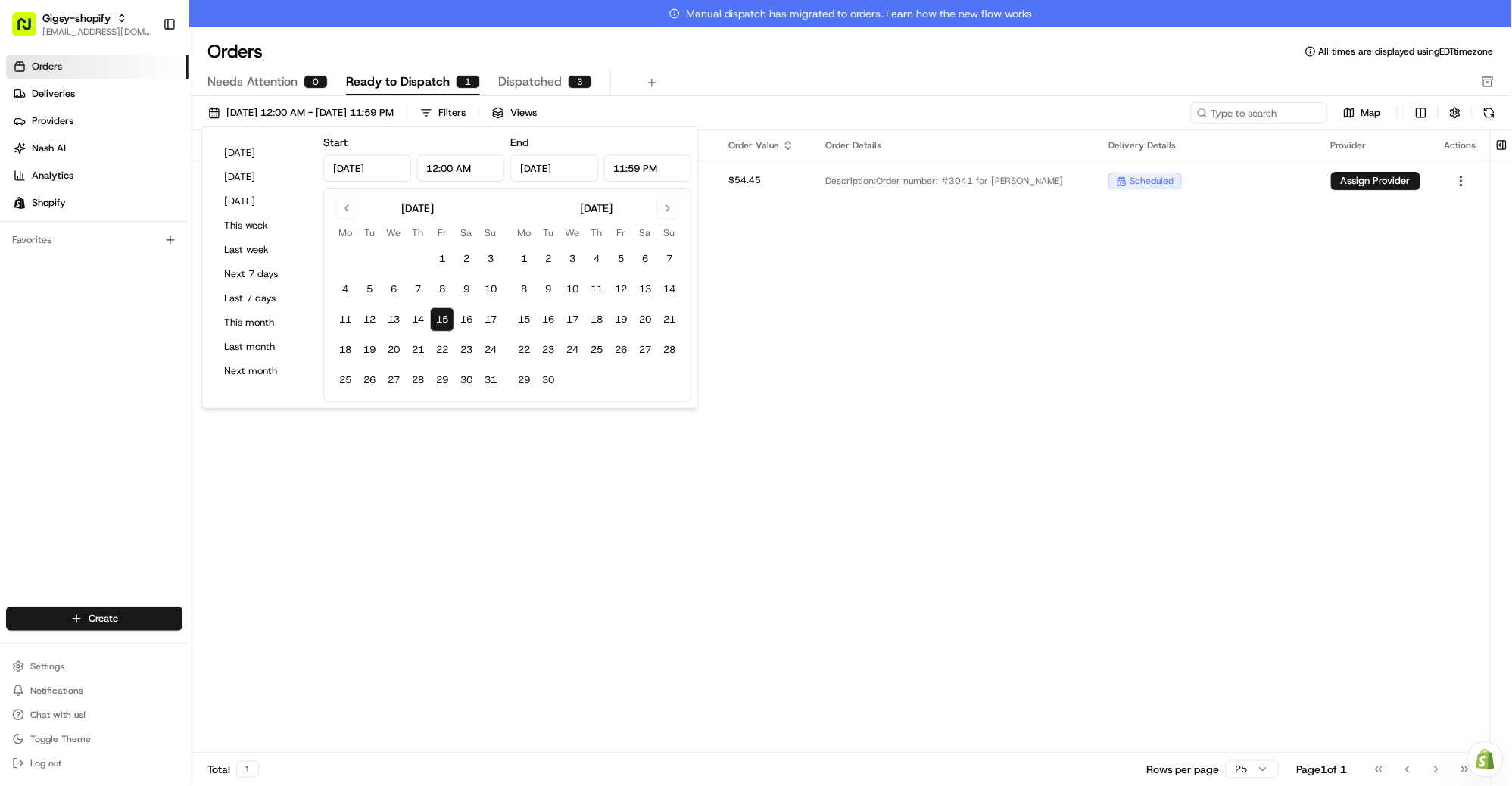
click at [483, 528] on div "Pickup Location Pickup Time Dropoff Location Dropoff Time Order Value Order Det…" at bounding box center [839, 455] width 1301 height 650
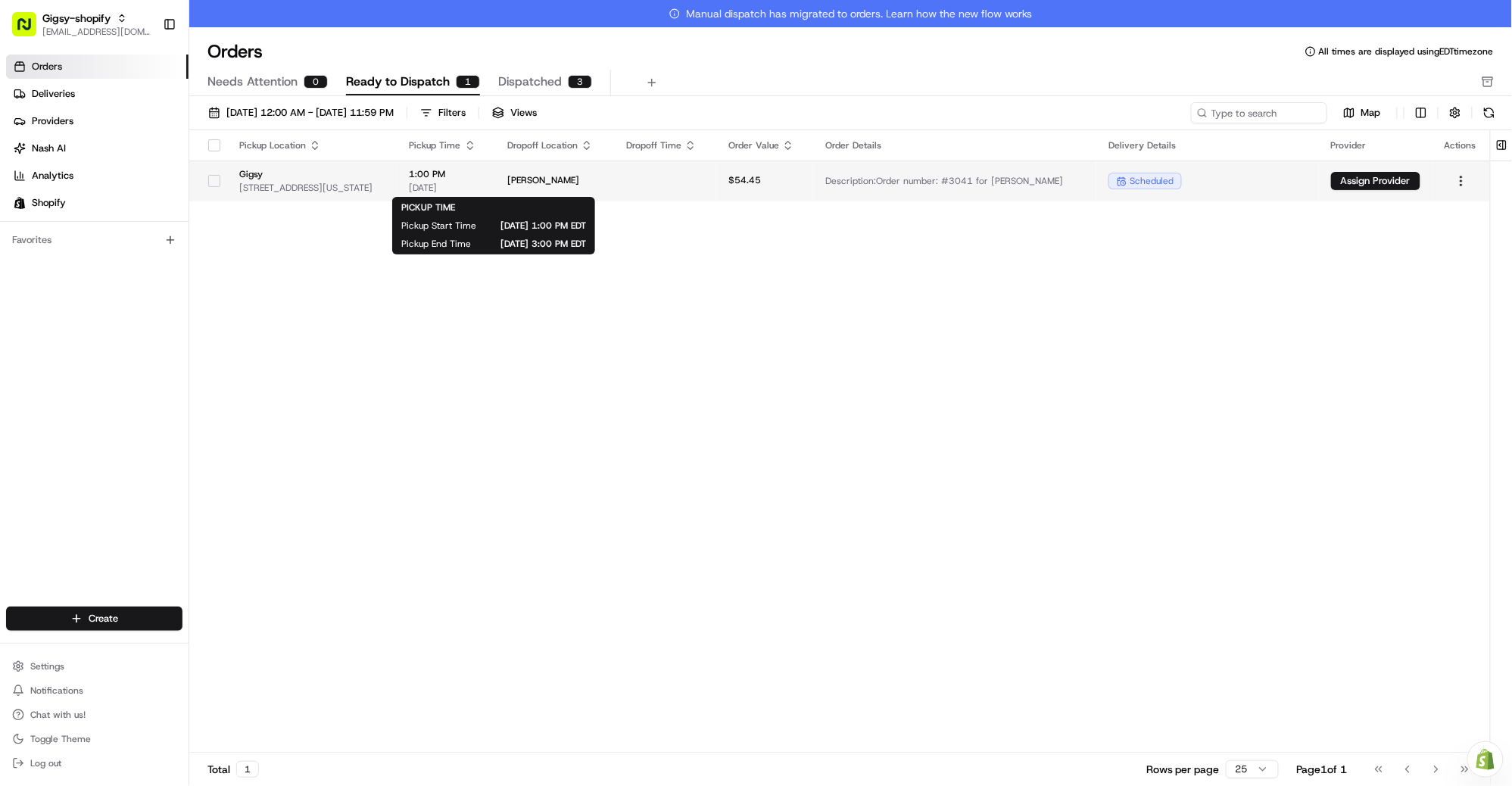
click at [483, 183] on span "[DATE]" at bounding box center [447, 187] width 75 height 12
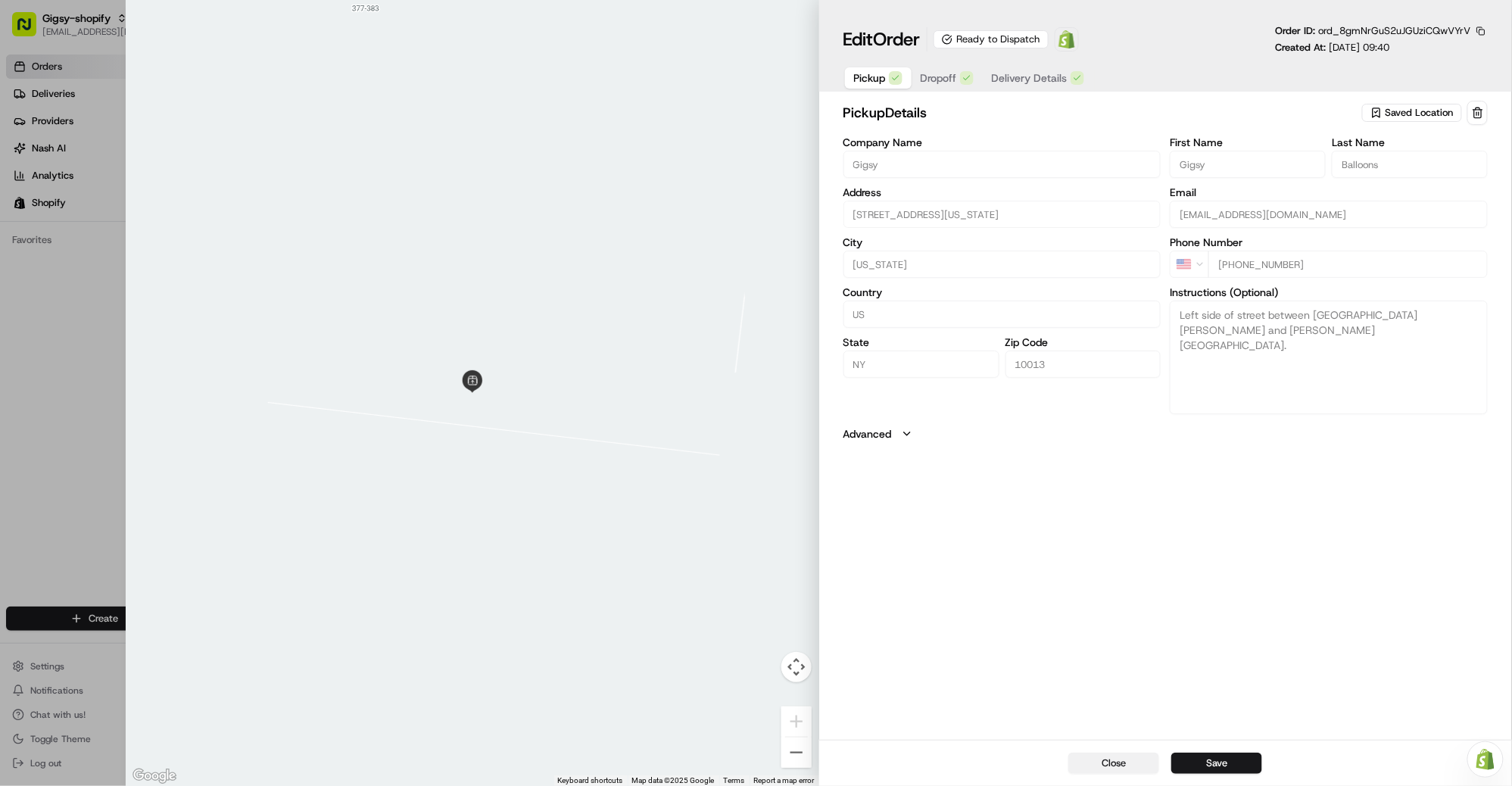
click at [1128, 765] on button "Close" at bounding box center [1114, 763] width 91 height 21
type input "+1"
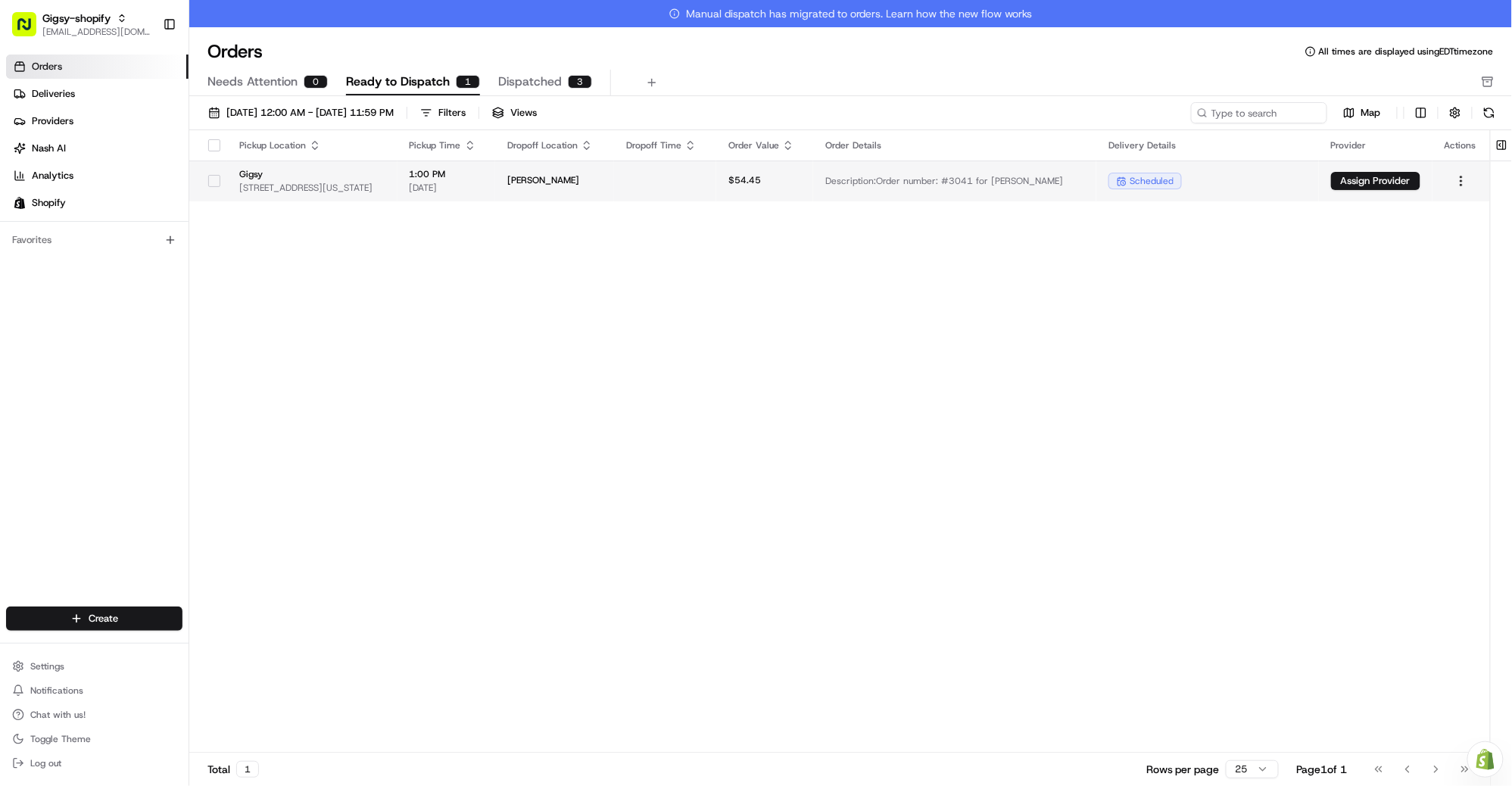
click at [213, 179] on button "button" at bounding box center [214, 180] width 12 height 12
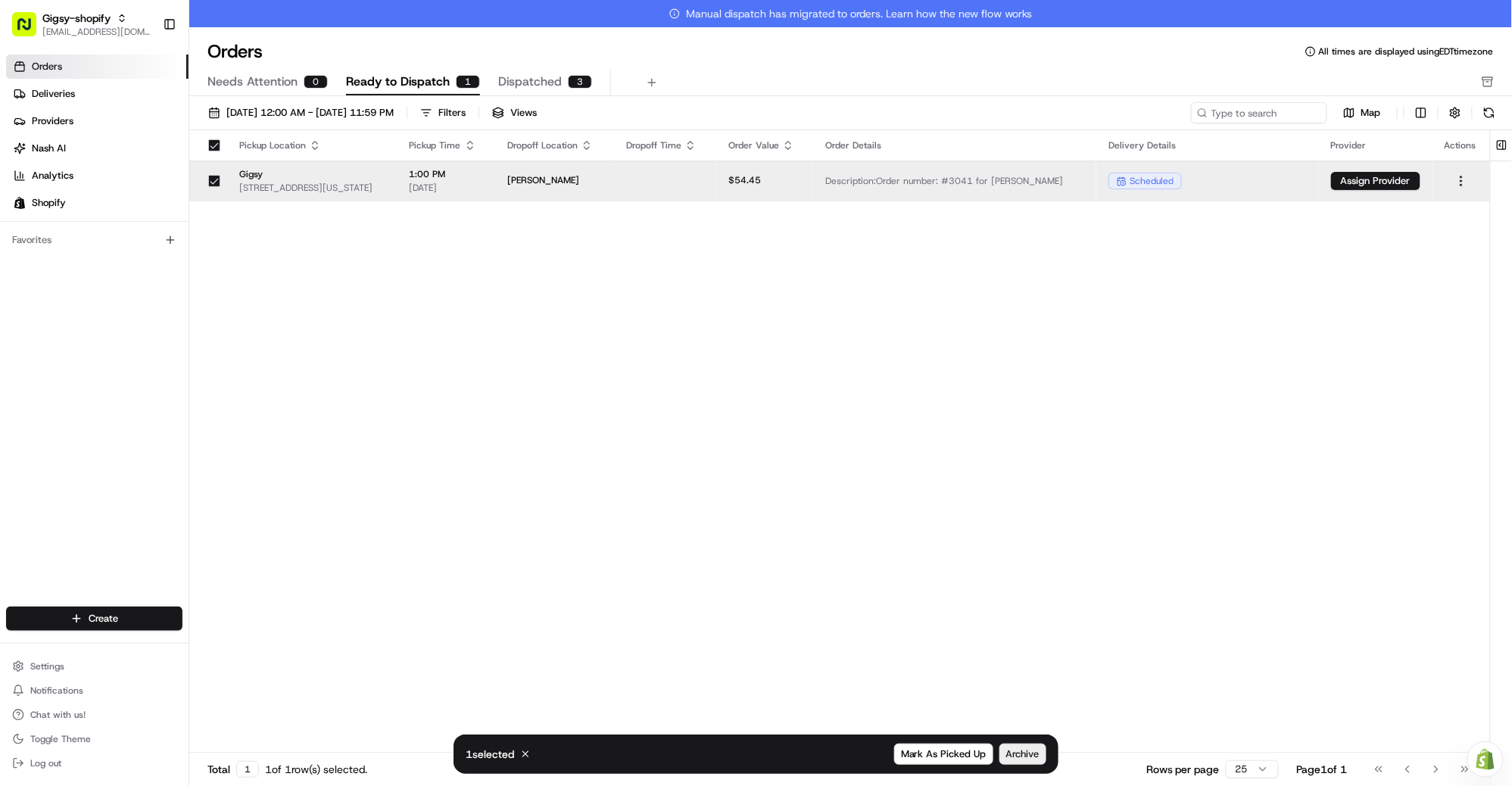
click at [1026, 763] on button "Archive" at bounding box center [1023, 754] width 47 height 21
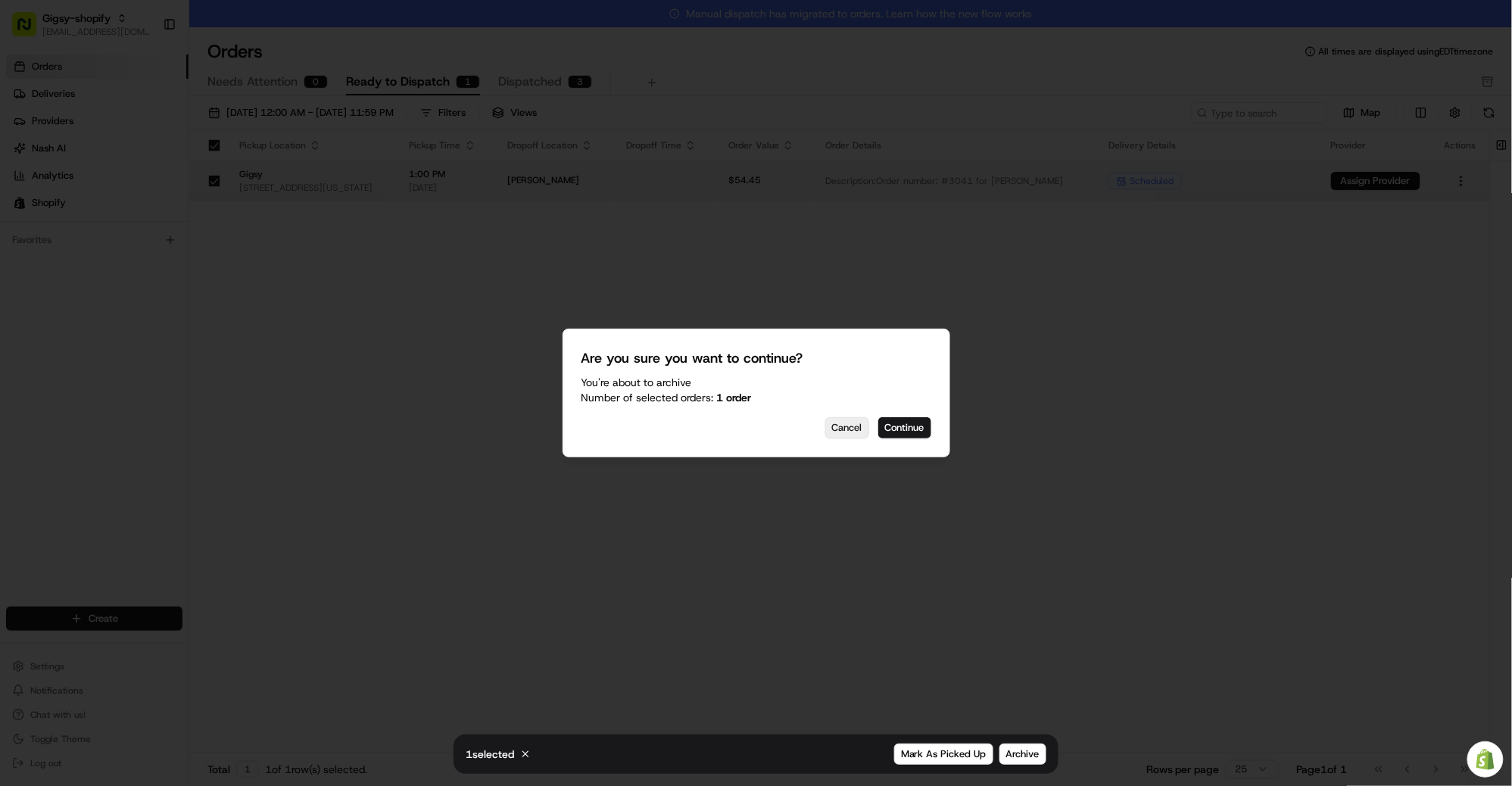
click at [856, 431] on button "Cancel" at bounding box center [848, 428] width 43 height 21
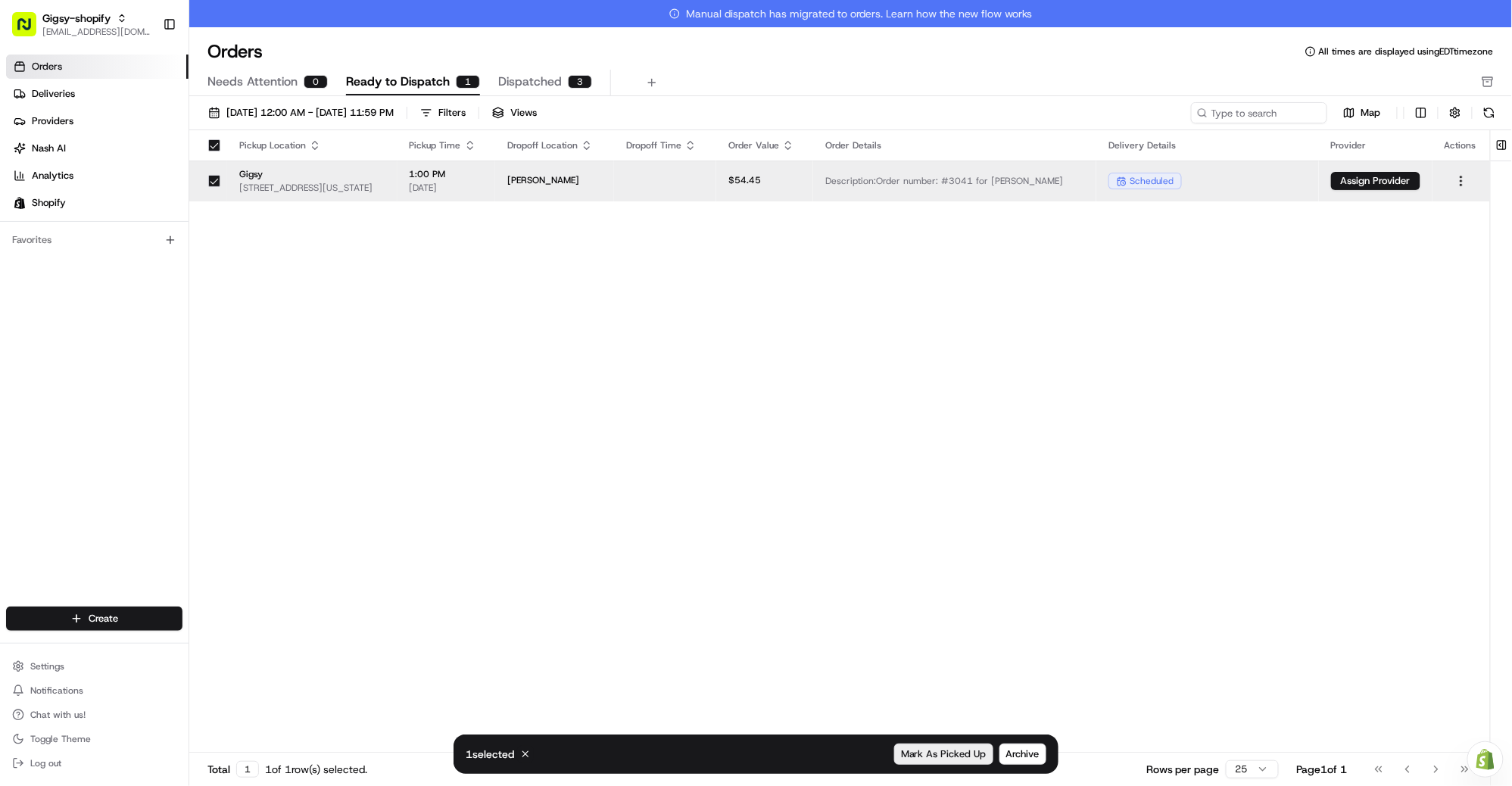
click at [953, 753] on span "Mark As Picked Up" at bounding box center [944, 754] width 86 height 13
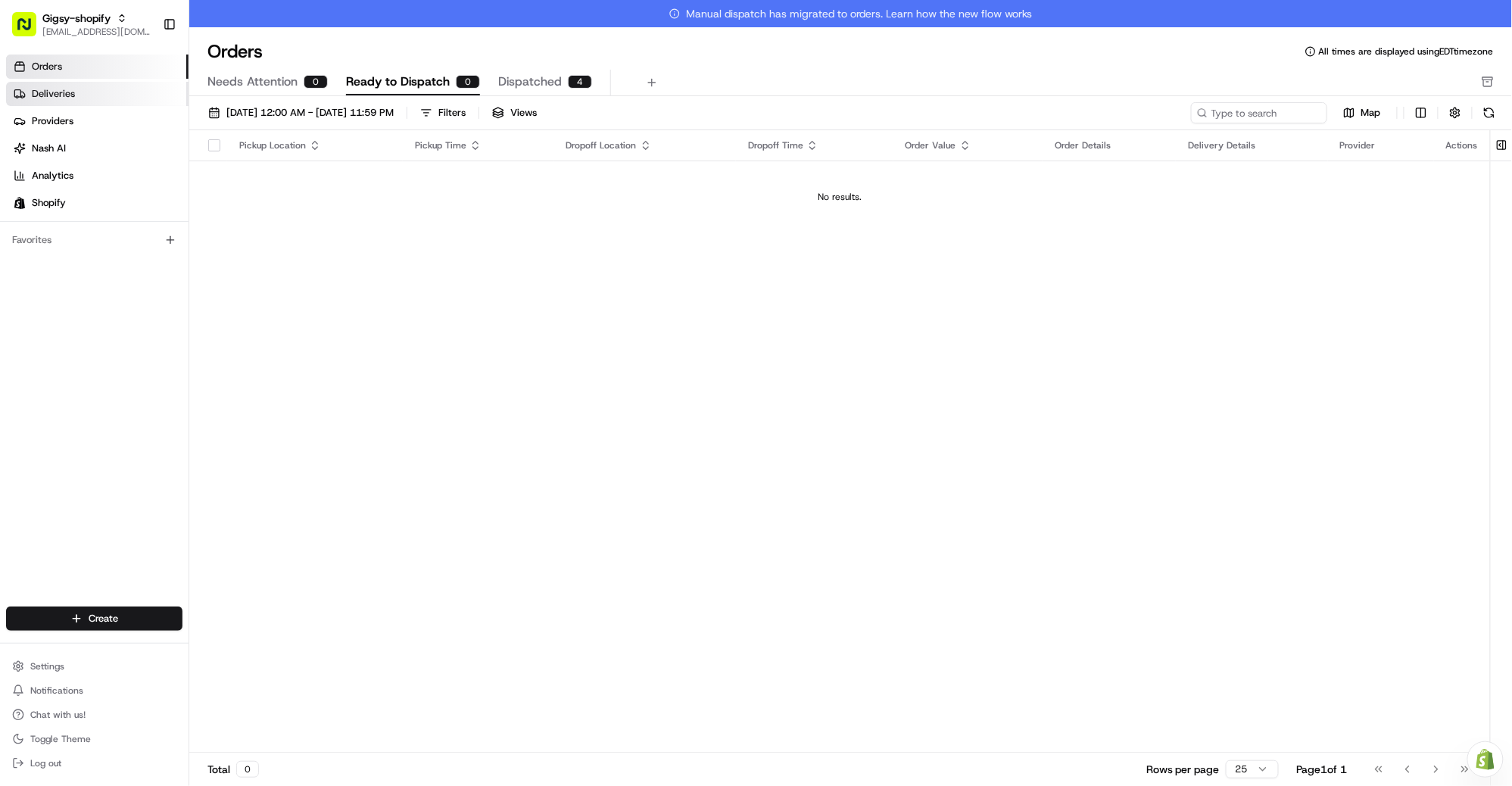
click at [109, 97] on link "Deliveries" at bounding box center [96, 94] width 182 height 25
